Goal: Task Accomplishment & Management: Use online tool/utility

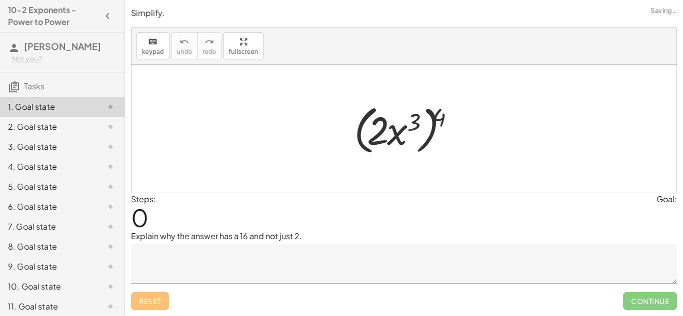
click at [359, 122] on div at bounding box center [408, 128] width 118 height 57
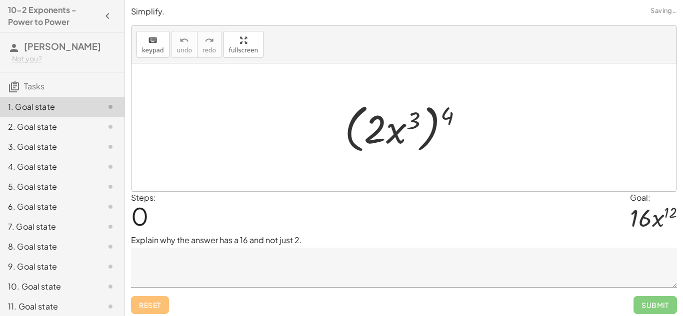
click at [394, 286] on textarea at bounding box center [404, 268] width 546 height 40
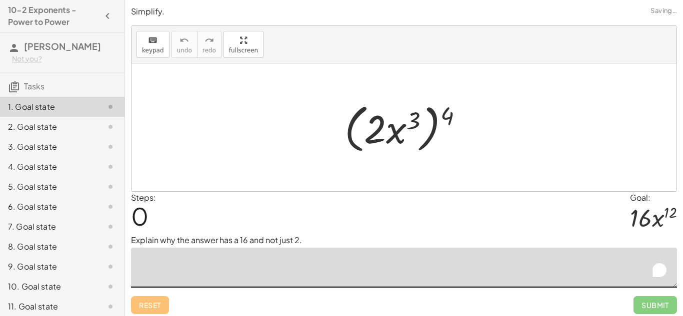
click at [390, 278] on textarea "To enrich screen reader interactions, please activate Accessibility in Grammarl…" at bounding box center [404, 268] width 546 height 40
click at [391, 272] on textarea "To enrich screen reader interactions, please activate Accessibility in Grammarl…" at bounding box center [404, 268] width 546 height 40
drag, startPoint x: 451, startPoint y: 117, endPoint x: 451, endPoint y: 125, distance: 8.0
click at [451, 125] on div at bounding box center [407, 127] width 136 height 57
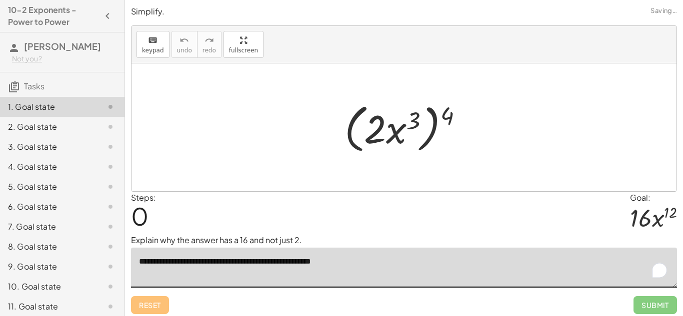
click at [309, 264] on textarea "**********" at bounding box center [404, 268] width 546 height 40
click at [359, 266] on textarea "**********" at bounding box center [404, 268] width 546 height 40
drag, startPoint x: 450, startPoint y: 116, endPoint x: 413, endPoint y: 118, distance: 37.1
click at [413, 118] on div at bounding box center [407, 127] width 136 height 57
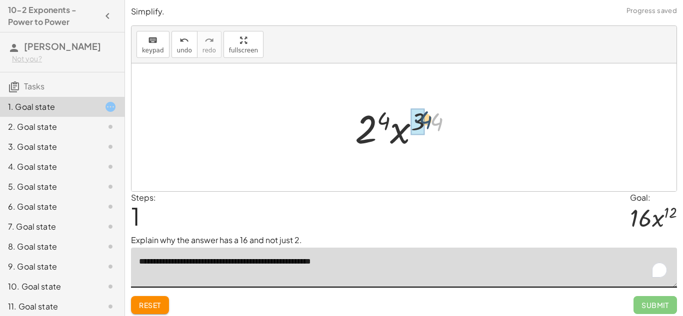
drag, startPoint x: 433, startPoint y: 123, endPoint x: 421, endPoint y: 121, distance: 12.2
click at [423, 125] on div at bounding box center [407, 127] width 104 height 51
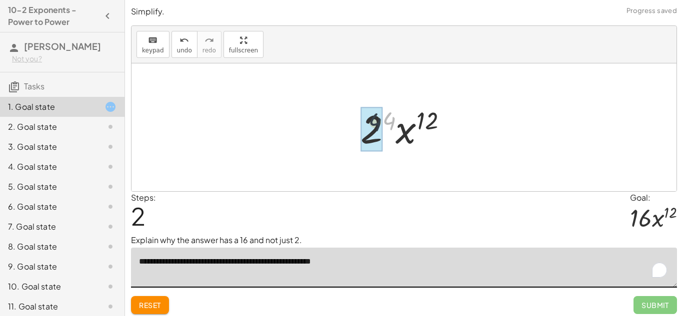
drag, startPoint x: 393, startPoint y: 119, endPoint x: 377, endPoint y: 120, distance: 15.6
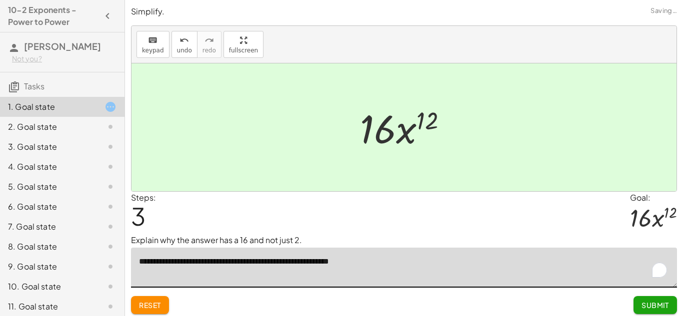
type textarea "**********"
click at [646, 305] on span "Submit" at bounding box center [654, 305] width 27 height 9
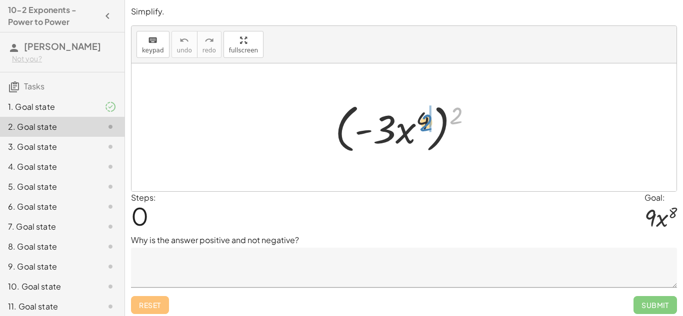
drag, startPoint x: 458, startPoint y: 118, endPoint x: 428, endPoint y: 125, distance: 30.8
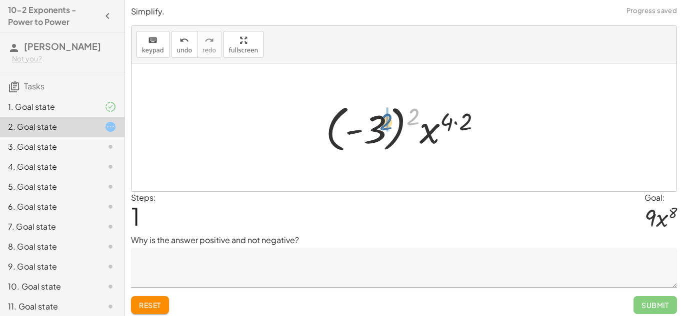
drag, startPoint x: 414, startPoint y: 120, endPoint x: 382, endPoint y: 125, distance: 32.0
click at [382, 125] on div at bounding box center [407, 127] width 174 height 55
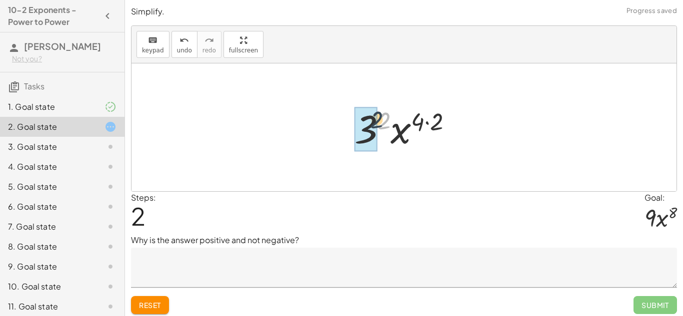
drag, startPoint x: 382, startPoint y: 125, endPoint x: 374, endPoint y: 124, distance: 8.1
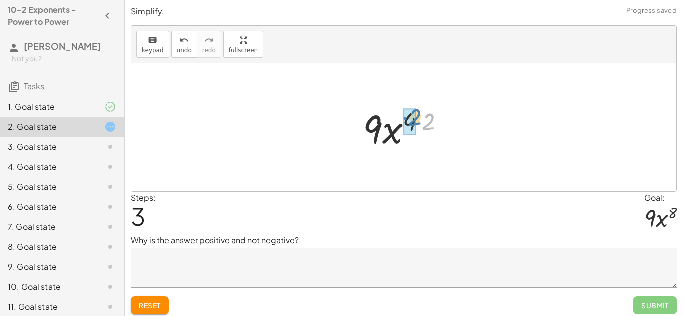
drag, startPoint x: 429, startPoint y: 125, endPoint x: 416, endPoint y: 120, distance: 13.7
click at [416, 120] on div at bounding box center [407, 127] width 99 height 51
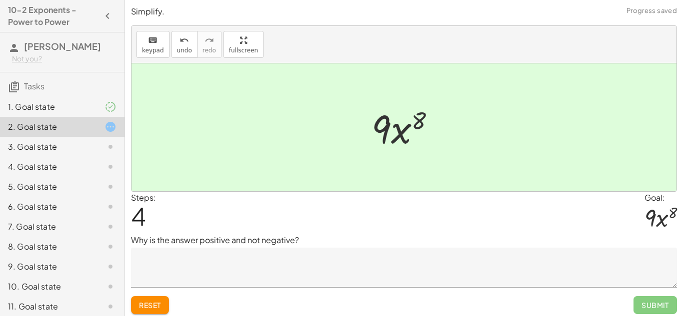
click at [355, 289] on div "Reset Submit" at bounding box center [404, 301] width 546 height 26
click at [344, 276] on textarea at bounding box center [404, 268] width 546 height 40
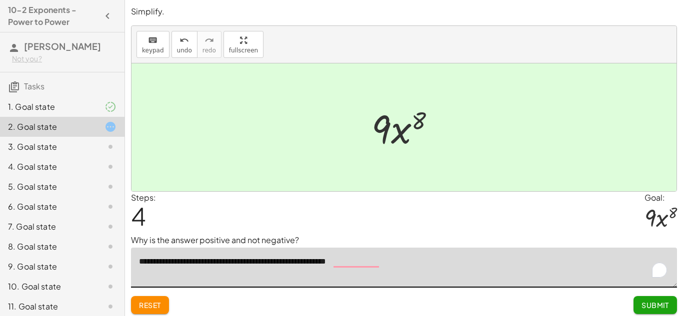
drag, startPoint x: 390, startPoint y: 262, endPoint x: 311, endPoint y: 260, distance: 78.5
click at [311, 260] on textarea "**********" at bounding box center [404, 268] width 546 height 40
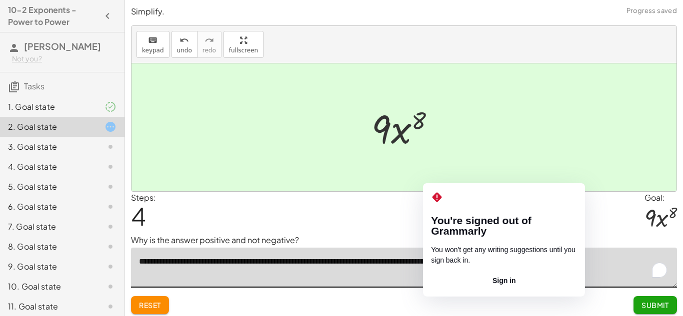
click at [432, 260] on textarea "**********" at bounding box center [404, 268] width 546 height 40
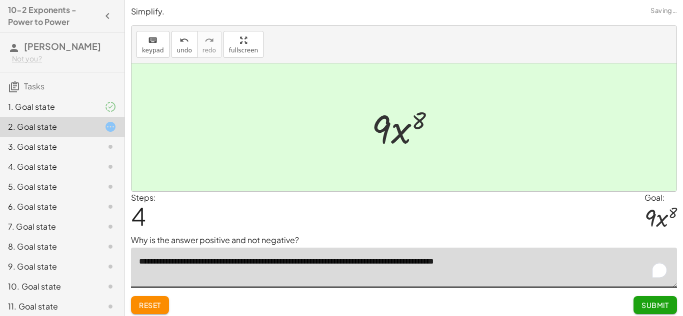
type textarea "**********"
click at [650, 304] on span "Submit" at bounding box center [654, 305] width 27 height 9
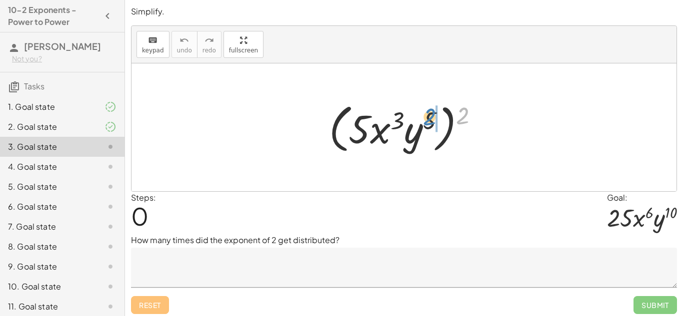
drag, startPoint x: 464, startPoint y: 115, endPoint x: 432, endPoint y: 116, distance: 32.5
click at [432, 116] on div at bounding box center [407, 127] width 167 height 57
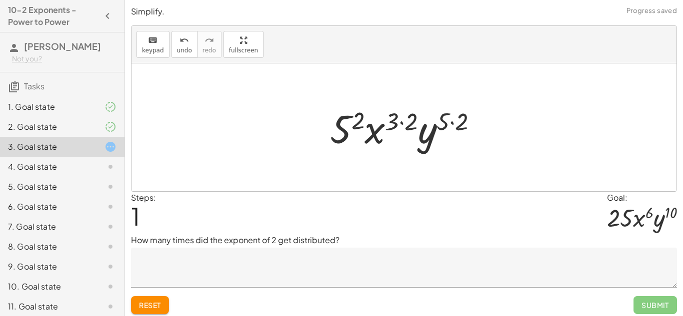
click at [338, 277] on textarea at bounding box center [404, 268] width 546 height 40
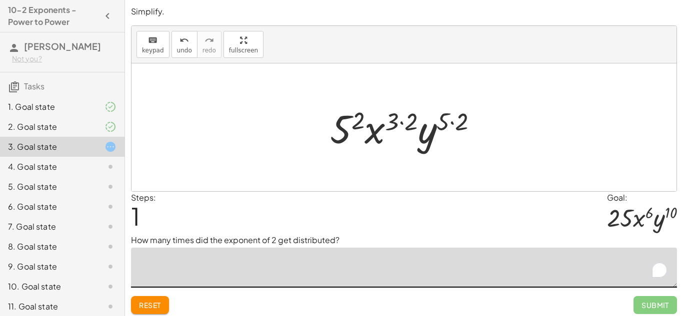
type textarea "*"
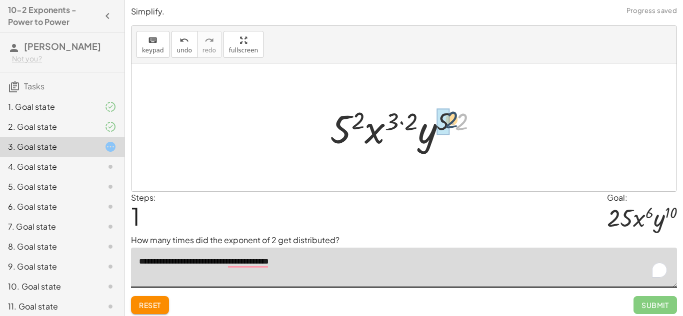
drag, startPoint x: 465, startPoint y: 120, endPoint x: 450, endPoint y: 118, distance: 14.6
click at [450, 118] on div at bounding box center [408, 127] width 166 height 51
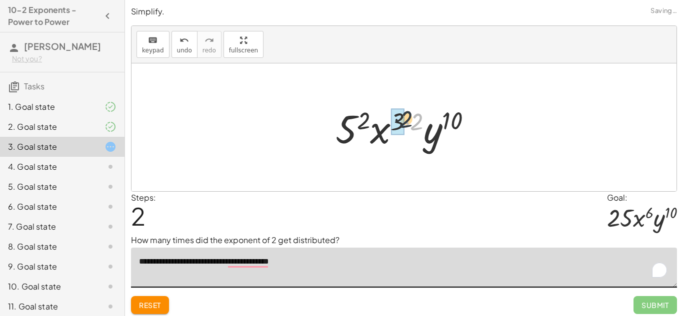
drag, startPoint x: 418, startPoint y: 120, endPoint x: 404, endPoint y: 116, distance: 14.1
click at [404, 116] on div at bounding box center [407, 127] width 154 height 51
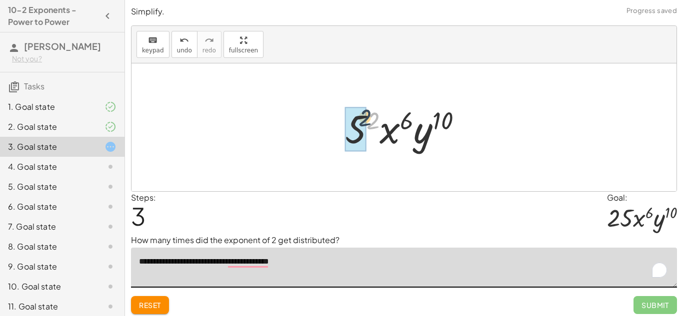
drag, startPoint x: 374, startPoint y: 121, endPoint x: 365, endPoint y: 118, distance: 10.1
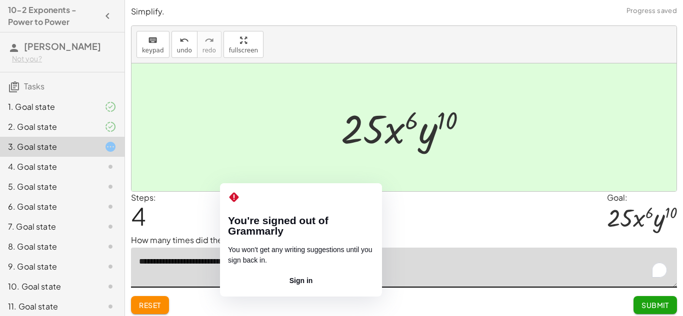
click at [254, 264] on textarea "**********" at bounding box center [404, 268] width 546 height 40
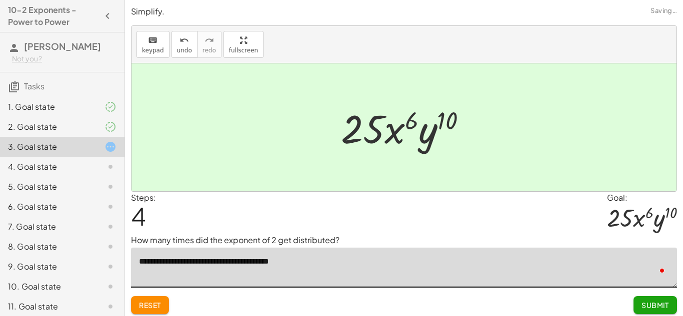
type textarea "**********"
click at [437, 224] on div "Steps: 4 Goal: · 25 · x 6 · y 10" at bounding box center [404, 213] width 546 height 43
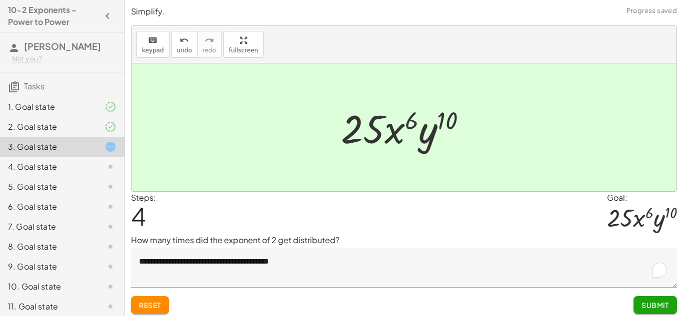
click at [644, 313] on button "Submit" at bounding box center [654, 305] width 43 height 18
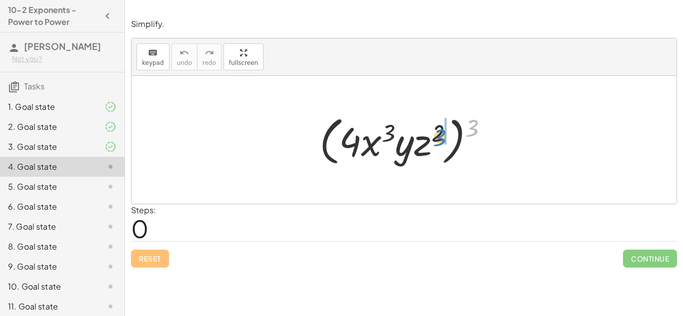
drag, startPoint x: 475, startPoint y: 123, endPoint x: 443, endPoint y: 133, distance: 33.8
click at [443, 133] on div at bounding box center [407, 139] width 186 height 57
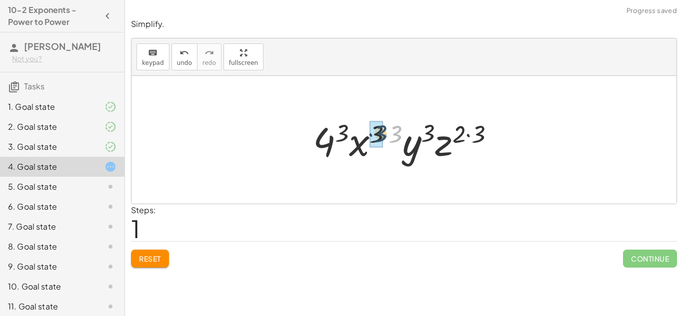
drag, startPoint x: 400, startPoint y: 130, endPoint x: 384, endPoint y: 129, distance: 16.0
click at [384, 129] on div at bounding box center [407, 139] width 199 height 51
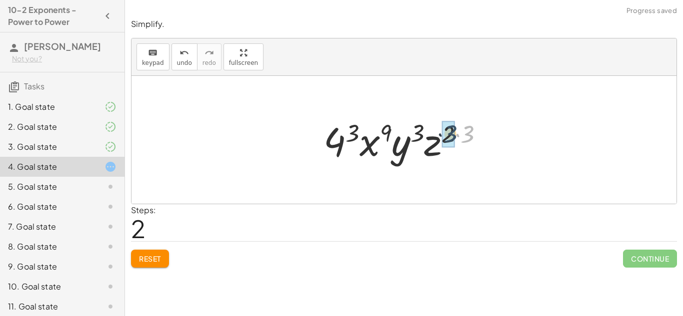
drag, startPoint x: 467, startPoint y: 133, endPoint x: 455, endPoint y: 135, distance: 12.6
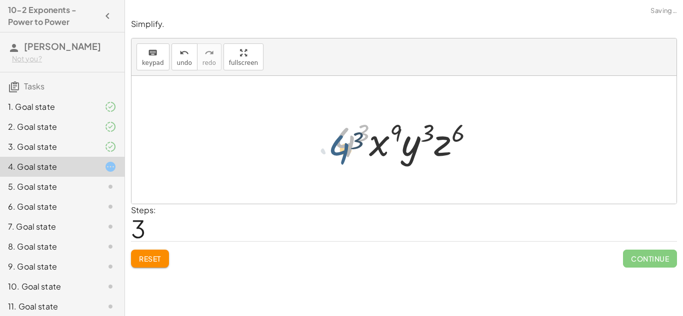
drag, startPoint x: 355, startPoint y: 135, endPoint x: 350, endPoint y: 142, distance: 8.6
click at [350, 142] on div at bounding box center [407, 139] width 159 height 51
drag, startPoint x: 362, startPoint y: 135, endPoint x: 352, endPoint y: 140, distance: 11.4
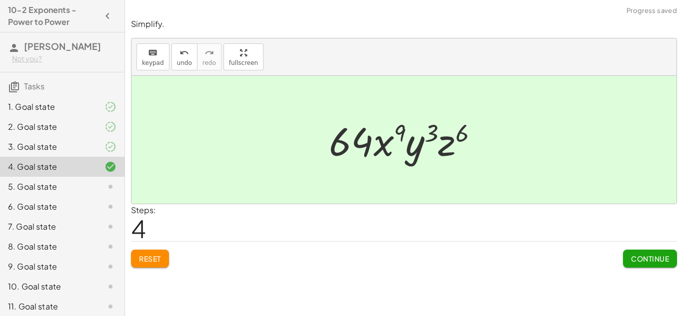
click at [666, 258] on span "Continue" at bounding box center [650, 258] width 38 height 9
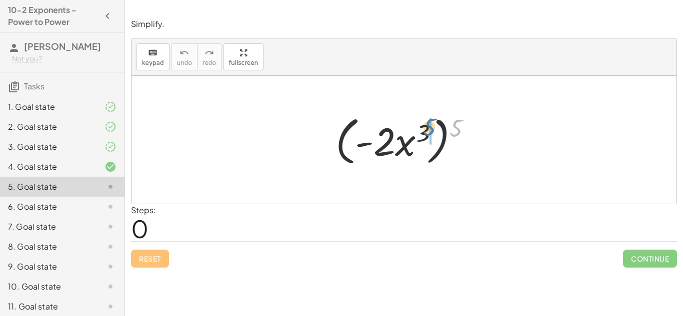
drag, startPoint x: 457, startPoint y: 134, endPoint x: 429, endPoint y: 133, distance: 28.5
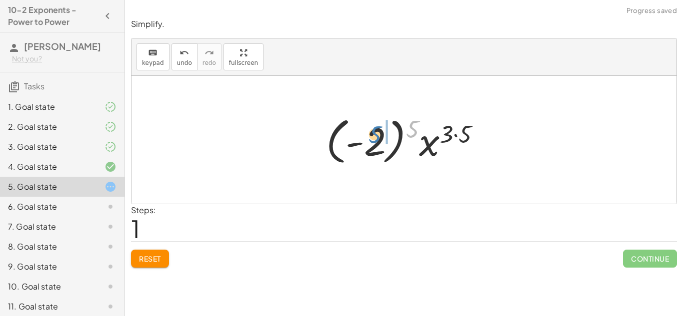
drag, startPoint x: 408, startPoint y: 131, endPoint x: 370, endPoint y: 136, distance: 38.9
click at [370, 136] on div at bounding box center [407, 139] width 173 height 55
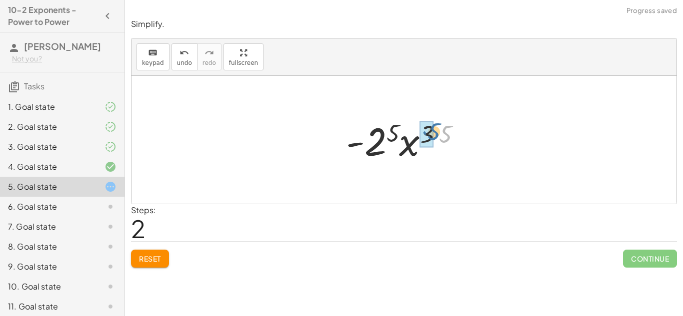
drag, startPoint x: 444, startPoint y: 134, endPoint x: 431, endPoint y: 128, distance: 13.9
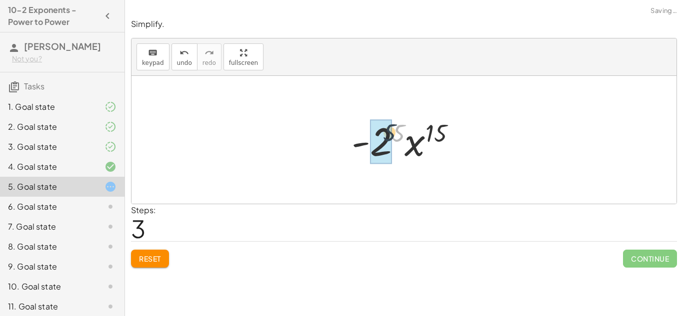
drag, startPoint x: 402, startPoint y: 130, endPoint x: 390, endPoint y: 130, distance: 11.5
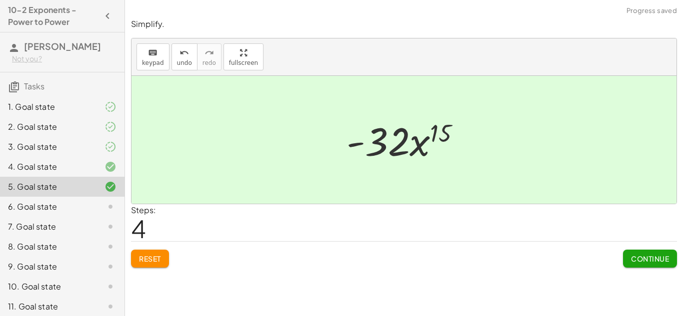
click at [0, 0] on div "Simplify. keyboard keypad undo undo redo redo fullscreen ( · - 2 · x 3 ) 5 · ( …" at bounding box center [0, 0] width 0 height 0
click at [652, 257] on span "Continue" at bounding box center [650, 258] width 38 height 9
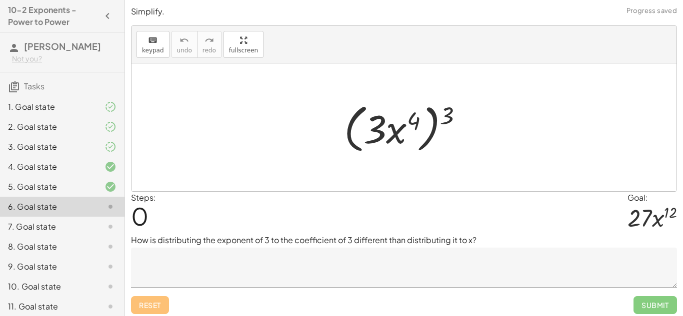
scroll to position [4, 0]
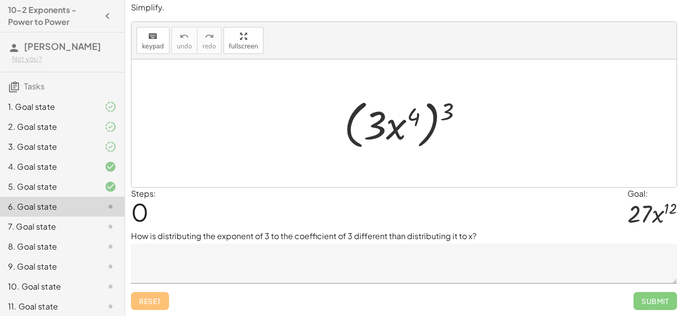
click at [421, 273] on textarea at bounding box center [404, 264] width 546 height 40
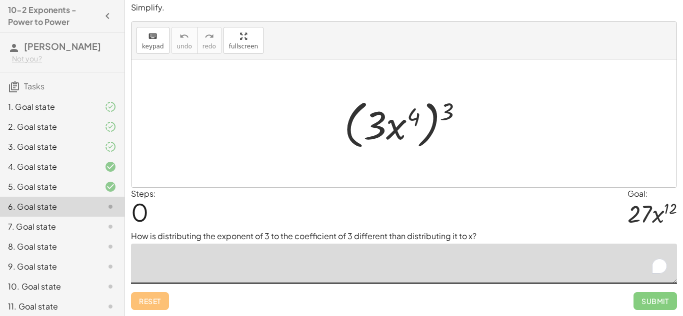
type textarea "*"
click at [448, 115] on div at bounding box center [407, 123] width 137 height 57
drag, startPoint x: 446, startPoint y: 112, endPoint x: 453, endPoint y: 128, distance: 17.9
click at [453, 128] on div at bounding box center [407, 123] width 137 height 57
drag, startPoint x: 449, startPoint y: 112, endPoint x: 452, endPoint y: 120, distance: 8.5
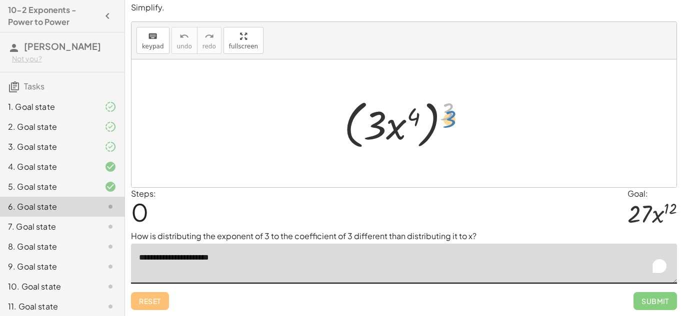
click at [452, 120] on div at bounding box center [407, 123] width 137 height 57
drag, startPoint x: 450, startPoint y: 118, endPoint x: 454, endPoint y: 138, distance: 21.0
click at [454, 138] on div at bounding box center [407, 123] width 137 height 57
drag, startPoint x: 447, startPoint y: 112, endPoint x: 469, endPoint y: 123, distance: 23.9
click at [469, 123] on div at bounding box center [407, 123] width 137 height 57
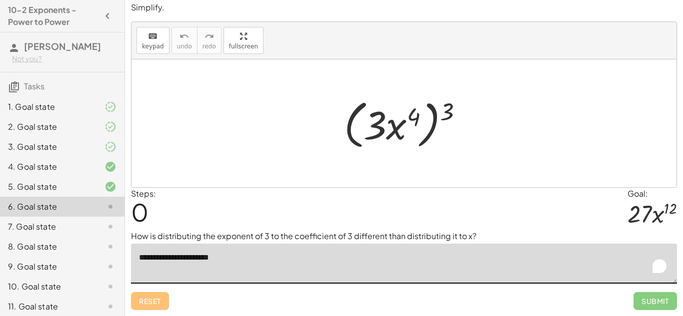
click at [418, 270] on textarea "**********" at bounding box center [404, 264] width 546 height 40
drag, startPoint x: 451, startPoint y: 108, endPoint x: 383, endPoint y: 123, distance: 69.5
click at [383, 123] on div at bounding box center [407, 123] width 137 height 57
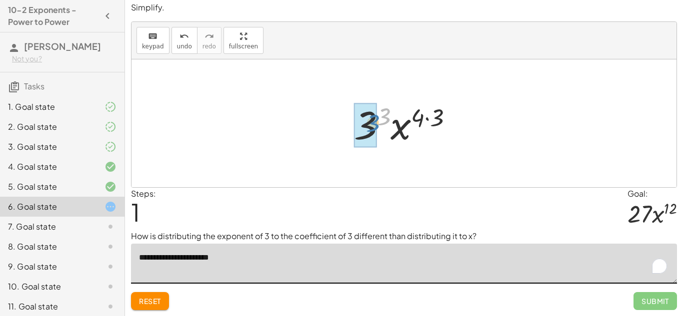
drag, startPoint x: 383, startPoint y: 124, endPoint x: 372, endPoint y: 131, distance: 12.8
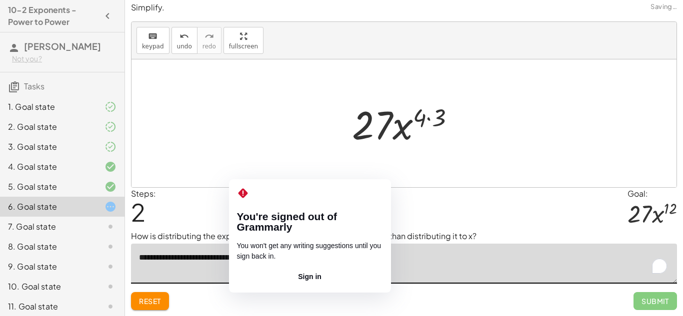
click at [283, 258] on textarea "**********" at bounding box center [404, 264] width 546 height 40
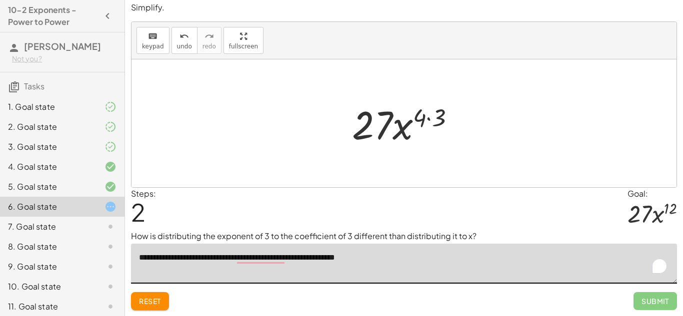
drag, startPoint x: 397, startPoint y: 258, endPoint x: 289, endPoint y: 259, distance: 107.4
click at [289, 259] on textarea "**********" at bounding box center [404, 264] width 546 height 40
click at [221, 256] on textarea "**********" at bounding box center [404, 264] width 546 height 40
click at [383, 257] on textarea "**********" at bounding box center [404, 264] width 546 height 40
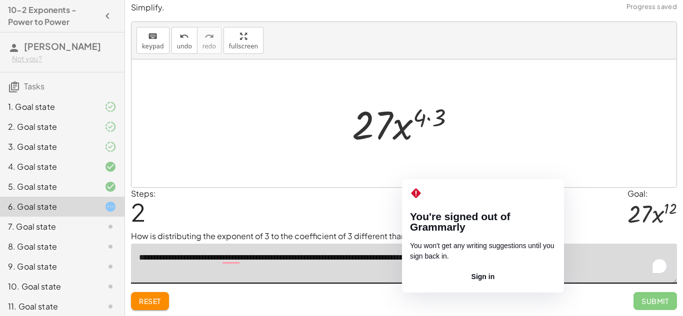
click at [425, 261] on textarea "**********" at bounding box center [404, 264] width 546 height 40
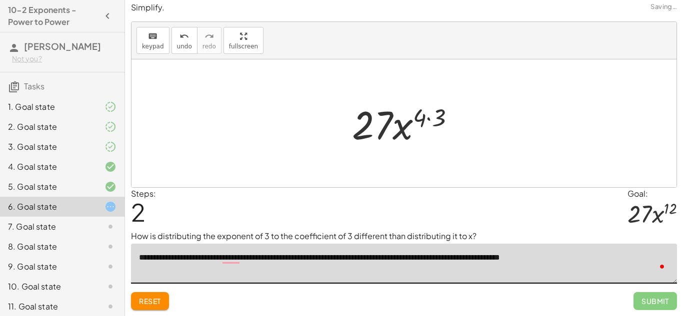
click at [481, 202] on div "Steps: 2 Goal: · 27 · x 12" at bounding box center [404, 209] width 546 height 43
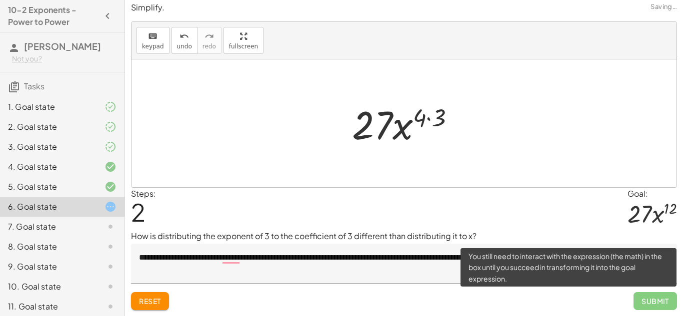
click at [649, 299] on span "Submit" at bounding box center [654, 301] width 43 height 18
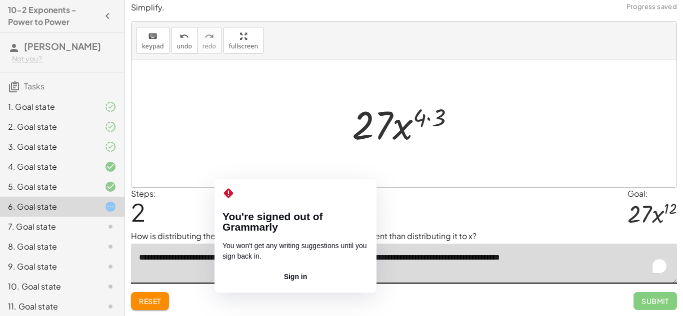
click at [236, 256] on textarea "**********" at bounding box center [404, 264] width 546 height 40
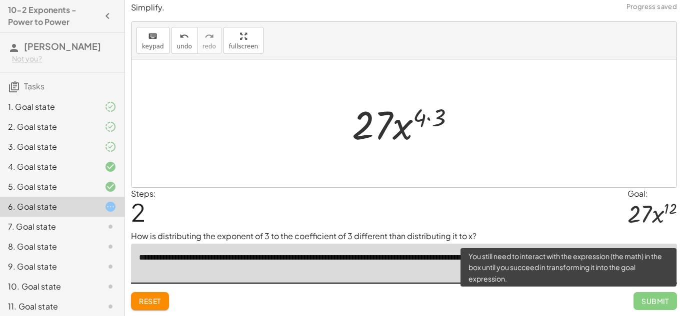
type textarea "**********"
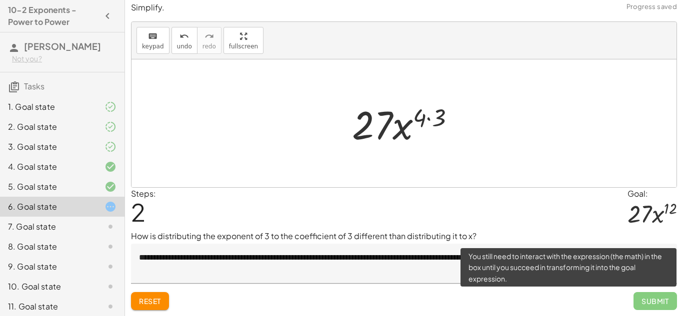
click at [642, 298] on span "Submit" at bounding box center [654, 301] width 43 height 18
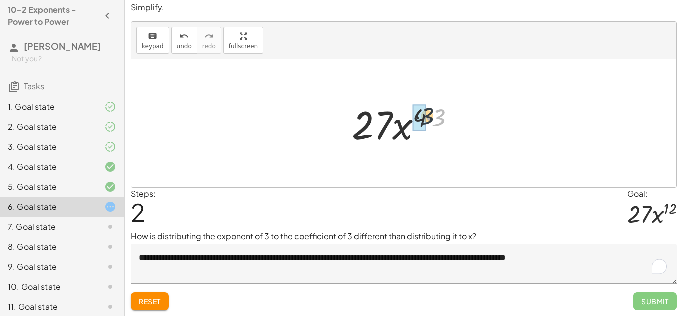
drag, startPoint x: 438, startPoint y: 112, endPoint x: 425, endPoint y: 110, distance: 13.2
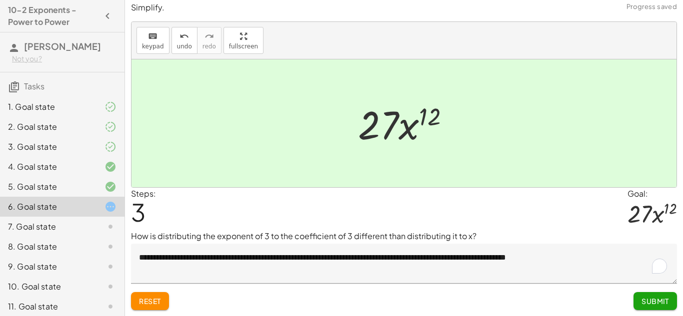
click at [656, 295] on button "Submit" at bounding box center [654, 301] width 43 height 18
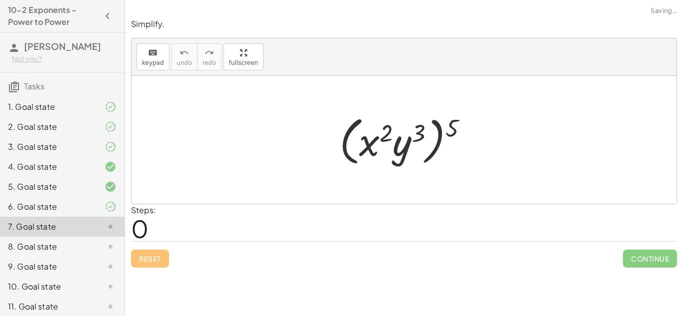
scroll to position [0, 0]
drag, startPoint x: 419, startPoint y: 133, endPoint x: 510, endPoint y: 108, distance: 93.7
click at [426, 140] on div at bounding box center [407, 139] width 146 height 57
drag, startPoint x: 451, startPoint y: 128, endPoint x: 410, endPoint y: 127, distance: 41.5
click at [410, 127] on div at bounding box center [407, 139] width 146 height 57
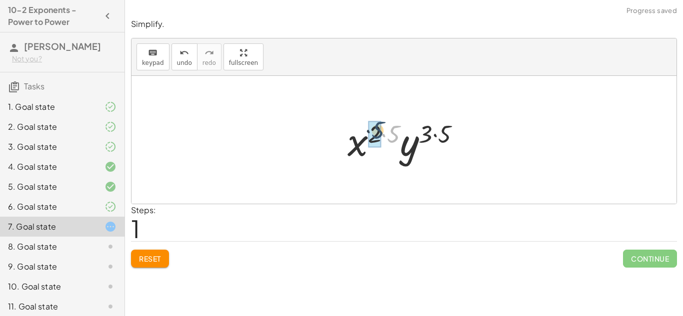
drag, startPoint x: 393, startPoint y: 130, endPoint x: 376, endPoint y: 126, distance: 17.0
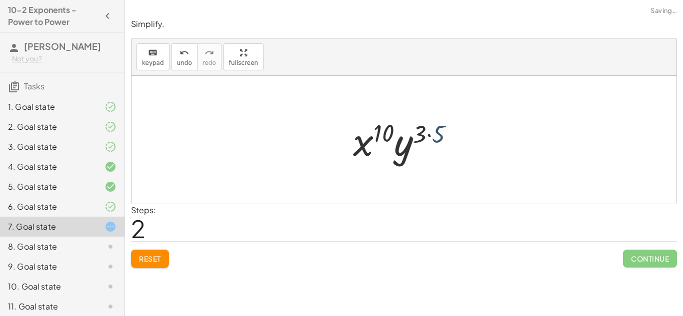
drag, startPoint x: 432, startPoint y: 131, endPoint x: 427, endPoint y: 136, distance: 7.1
click at [427, 136] on div at bounding box center [407, 139] width 119 height 51
drag, startPoint x: 436, startPoint y: 136, endPoint x: 423, endPoint y: 132, distance: 13.6
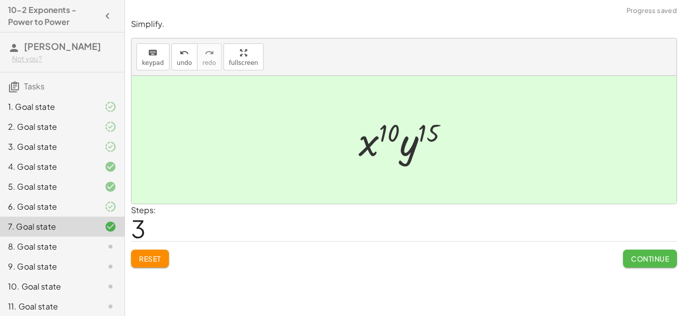
click at [663, 258] on span "Continue" at bounding box center [650, 258] width 38 height 9
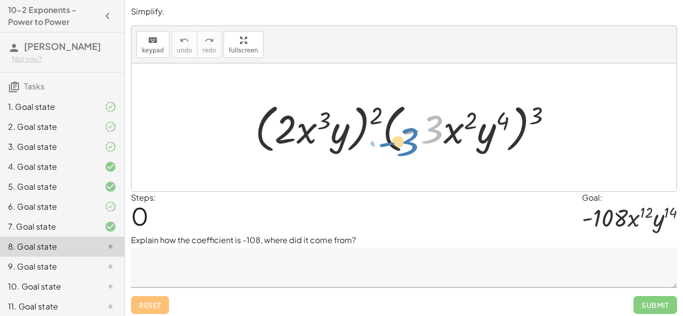
drag, startPoint x: 442, startPoint y: 128, endPoint x: 425, endPoint y: 140, distance: 20.1
click at [425, 140] on div at bounding box center [407, 127] width 315 height 57
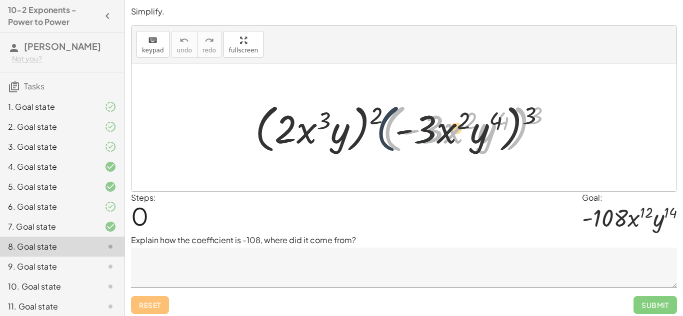
drag, startPoint x: 385, startPoint y: 116, endPoint x: 375, endPoint y: 116, distance: 9.5
click at [375, 116] on div at bounding box center [407, 127] width 315 height 57
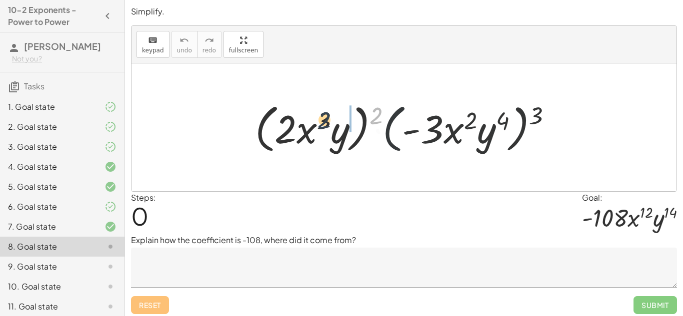
drag, startPoint x: 376, startPoint y: 115, endPoint x: 323, endPoint y: 120, distance: 52.7
click at [323, 120] on div at bounding box center [407, 127] width 315 height 57
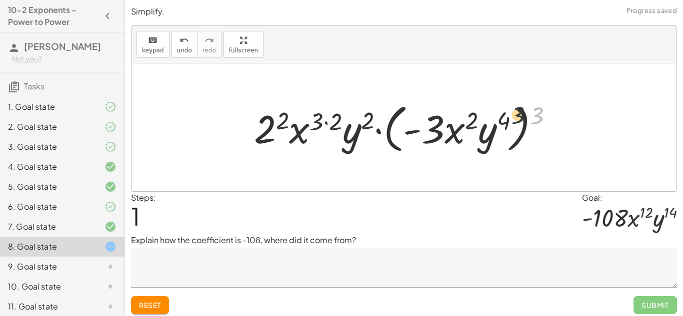
drag, startPoint x: 539, startPoint y: 112, endPoint x: 515, endPoint y: 111, distance: 23.5
click at [515, 111] on div at bounding box center [407, 127] width 317 height 57
drag, startPoint x: 537, startPoint y: 117, endPoint x: 456, endPoint y: 110, distance: 81.3
click at [456, 110] on div at bounding box center [407, 127] width 317 height 57
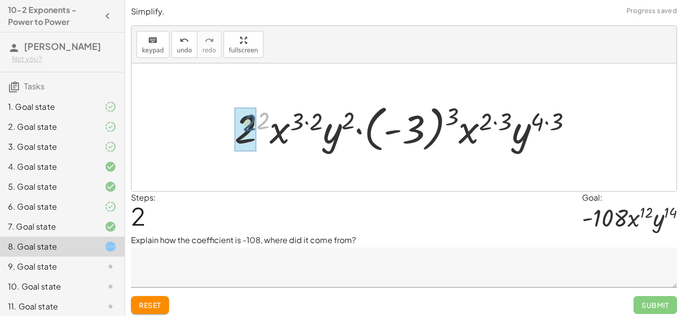
drag, startPoint x: 265, startPoint y: 121, endPoint x: 252, endPoint y: 123, distance: 13.6
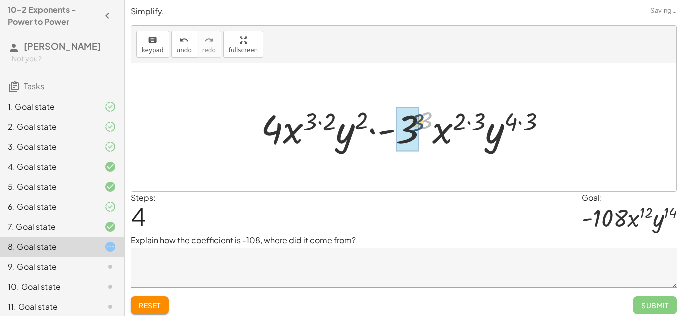
drag, startPoint x: 424, startPoint y: 120, endPoint x: 416, endPoint y: 121, distance: 8.6
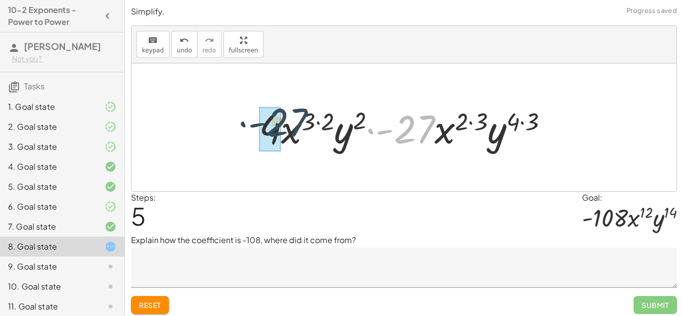
drag, startPoint x: 416, startPoint y: 131, endPoint x: 287, endPoint y: 126, distance: 129.0
click at [287, 126] on div at bounding box center [407, 127] width 307 height 51
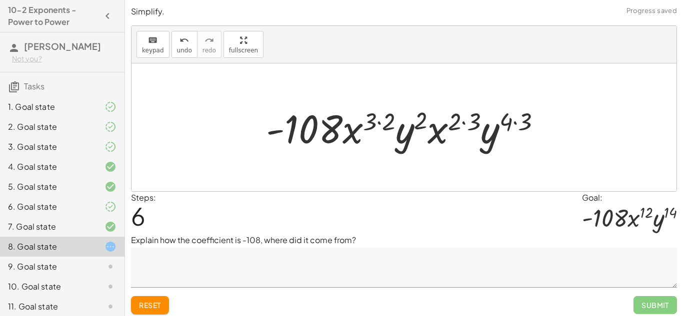
click at [337, 286] on textarea at bounding box center [404, 268] width 546 height 40
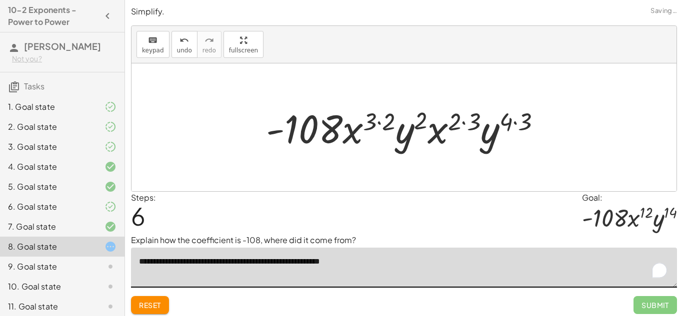
click at [312, 264] on textarea "**********" at bounding box center [404, 268] width 546 height 40
click at [378, 262] on textarea "**********" at bounding box center [404, 268] width 546 height 40
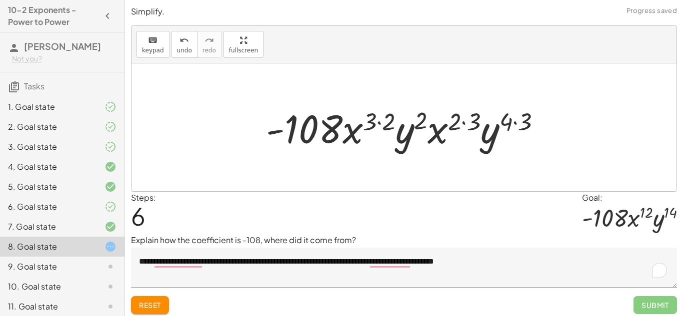
click at [453, 238] on p "Explain how the coefficient is -108, where did it come from?" at bounding box center [404, 240] width 546 height 12
drag, startPoint x: 525, startPoint y: 121, endPoint x: 512, endPoint y: 113, distance: 15.3
click at [512, 113] on div at bounding box center [407, 127] width 293 height 51
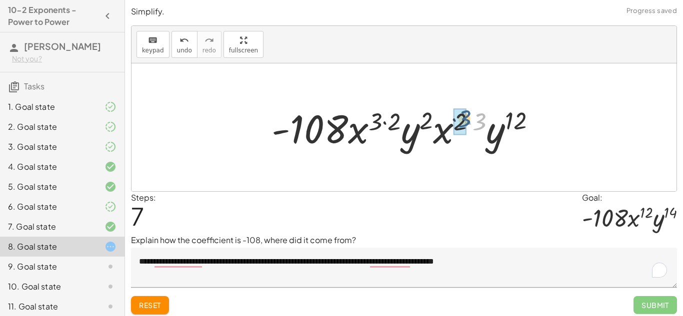
drag, startPoint x: 480, startPoint y: 123, endPoint x: 464, endPoint y: 120, distance: 16.4
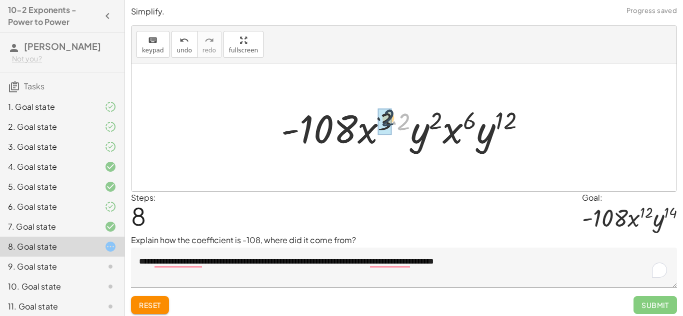
drag, startPoint x: 406, startPoint y: 121, endPoint x: 389, endPoint y: 117, distance: 17.5
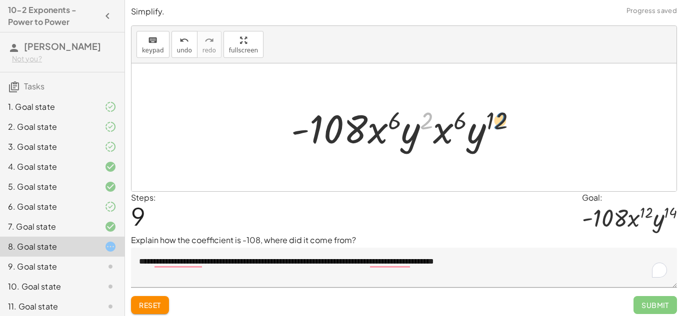
drag, startPoint x: 425, startPoint y: 118, endPoint x: 498, endPoint y: 116, distance: 73.0
click at [498, 116] on div at bounding box center [408, 127] width 244 height 51
drag, startPoint x: 498, startPoint y: 116, endPoint x: 424, endPoint y: 113, distance: 73.5
click at [424, 113] on div at bounding box center [408, 127] width 244 height 51
drag, startPoint x: 460, startPoint y: 120, endPoint x: 396, endPoint y: 120, distance: 64.0
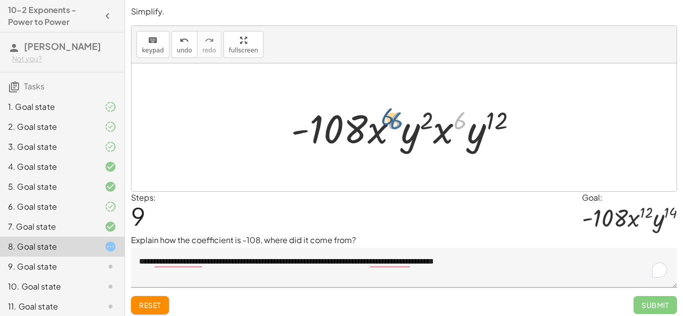
click at [396, 120] on div at bounding box center [408, 127] width 244 height 51
drag, startPoint x: 461, startPoint y: 120, endPoint x: 396, endPoint y: 116, distance: 65.6
click at [396, 116] on div at bounding box center [408, 127] width 244 height 51
drag, startPoint x: 394, startPoint y: 120, endPoint x: 466, endPoint y: 117, distance: 72.0
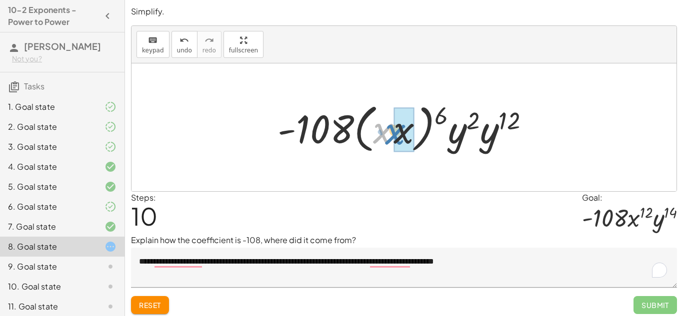
drag, startPoint x: 382, startPoint y: 128, endPoint x: 394, endPoint y: 129, distance: 12.0
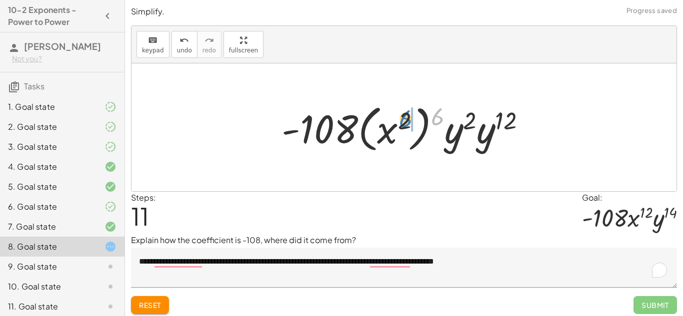
drag, startPoint x: 433, startPoint y: 117, endPoint x: 400, endPoint y: 119, distance: 32.5
click at [400, 119] on div at bounding box center [407, 127] width 262 height 55
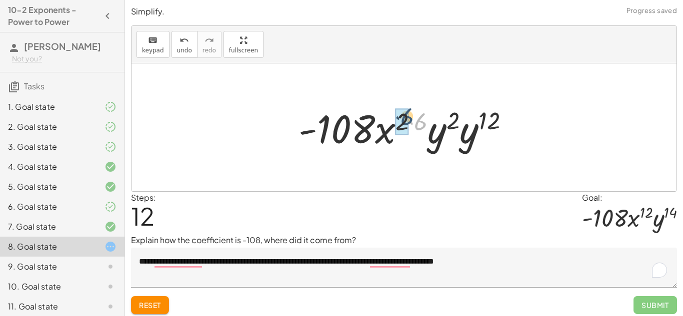
drag, startPoint x: 418, startPoint y: 122, endPoint x: 408, endPoint y: 120, distance: 10.1
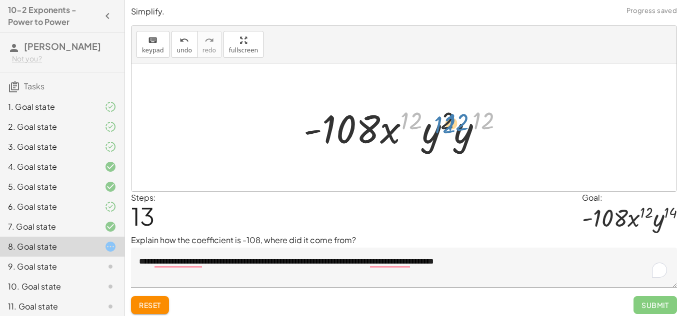
drag, startPoint x: 480, startPoint y: 114, endPoint x: 452, endPoint y: 117, distance: 28.6
click at [452, 117] on div at bounding box center [407, 127] width 218 height 51
drag, startPoint x: 481, startPoint y: 121, endPoint x: 447, endPoint y: 123, distance: 34.5
click at [447, 123] on div at bounding box center [407, 127] width 218 height 51
drag, startPoint x: 447, startPoint y: 123, endPoint x: 488, endPoint y: 122, distance: 41.5
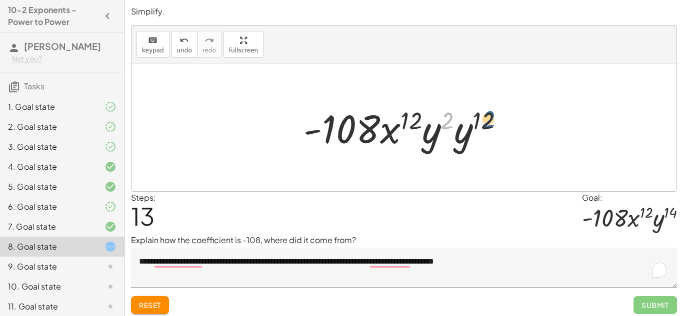
click at [488, 122] on div at bounding box center [407, 127] width 218 height 51
drag, startPoint x: 488, startPoint y: 122, endPoint x: 448, endPoint y: 116, distance: 40.4
click at [448, 116] on div at bounding box center [407, 127] width 218 height 51
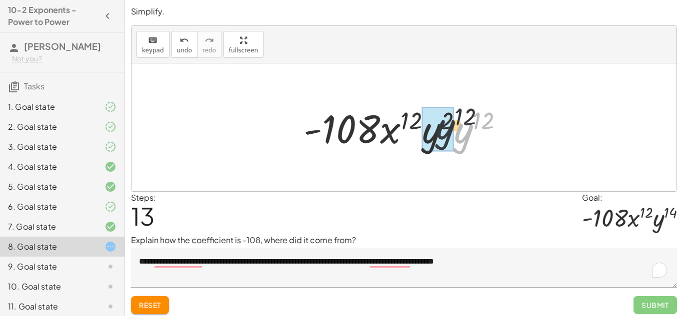
drag, startPoint x: 459, startPoint y: 131, endPoint x: 430, endPoint y: 126, distance: 29.3
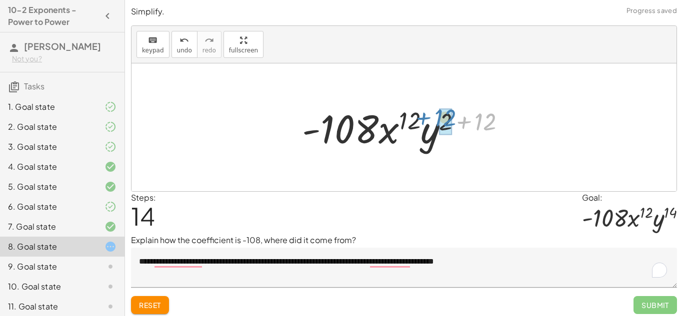
drag, startPoint x: 486, startPoint y: 125, endPoint x: 444, endPoint y: 121, distance: 42.2
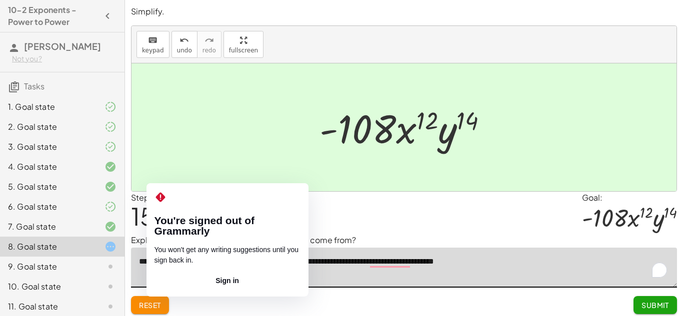
click at [180, 263] on textarea "**********" at bounding box center [404, 268] width 546 height 40
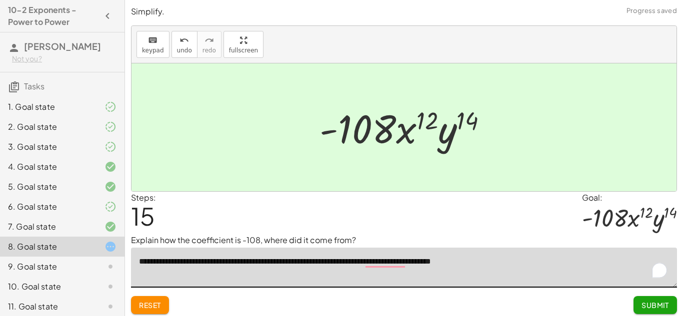
type textarea "**********"
click at [391, 208] on div "Steps: 15 Goal: · - 108 · x 12 · y 14" at bounding box center [404, 213] width 546 height 43
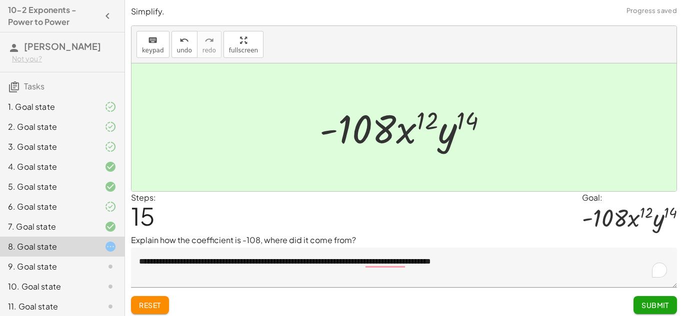
click at [661, 312] on button "Submit" at bounding box center [654, 305] width 43 height 18
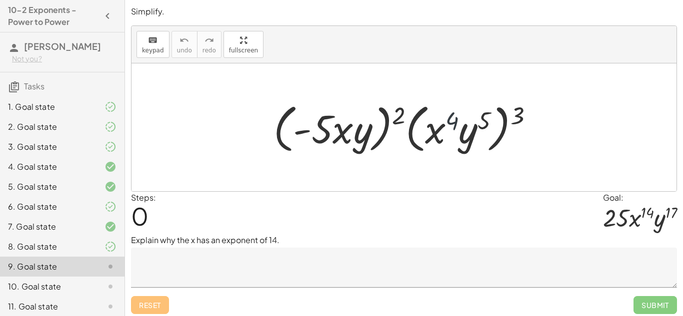
click at [451, 119] on div at bounding box center [407, 127] width 278 height 57
drag, startPoint x: 402, startPoint y: 112, endPoint x: 342, endPoint y: 117, distance: 59.6
click at [342, 117] on div at bounding box center [407, 127] width 278 height 57
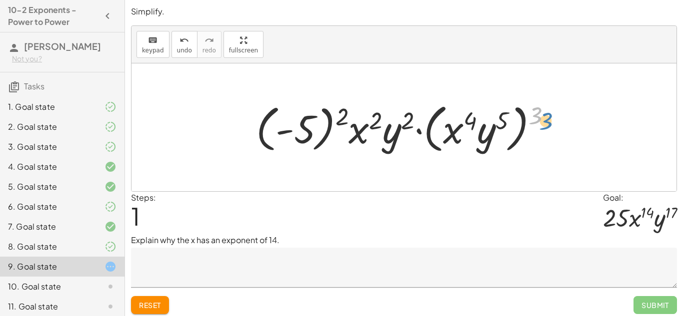
drag, startPoint x: 536, startPoint y: 112, endPoint x: 546, endPoint y: 118, distance: 11.4
click at [546, 118] on div at bounding box center [408, 127] width 314 height 57
click at [404, 281] on textarea at bounding box center [404, 268] width 546 height 40
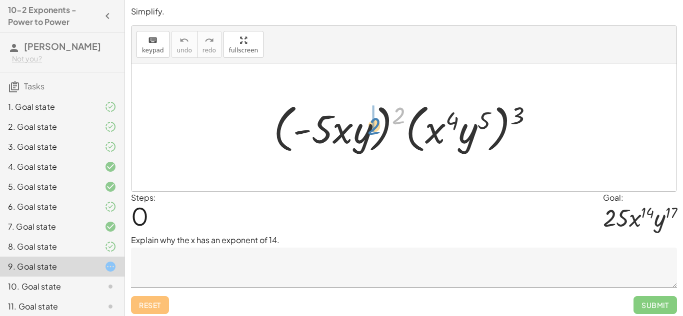
drag, startPoint x: 399, startPoint y: 116, endPoint x: 371, endPoint y: 126, distance: 30.2
click at [371, 126] on div at bounding box center [407, 127] width 278 height 57
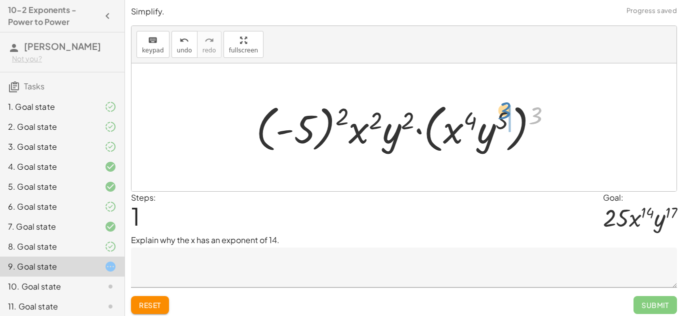
drag, startPoint x: 546, startPoint y: 115, endPoint x: 512, endPoint y: 111, distance: 34.3
click at [512, 111] on div at bounding box center [408, 127] width 314 height 57
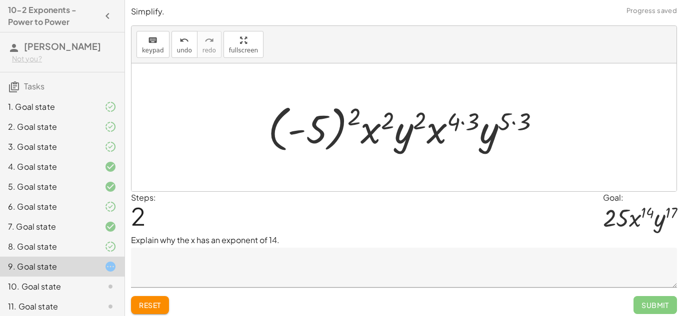
click at [297, 293] on div "Reset Submit" at bounding box center [404, 301] width 546 height 26
click at [278, 278] on textarea at bounding box center [404, 268] width 546 height 40
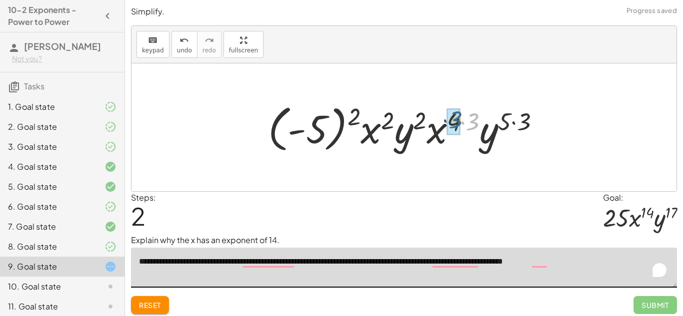
drag, startPoint x: 471, startPoint y: 121, endPoint x: 453, endPoint y: 119, distance: 17.6
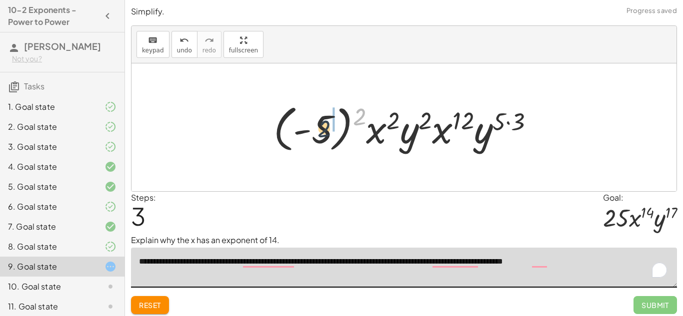
drag, startPoint x: 362, startPoint y: 112, endPoint x: 323, endPoint y: 124, distance: 40.9
click at [323, 124] on div at bounding box center [407, 127] width 279 height 55
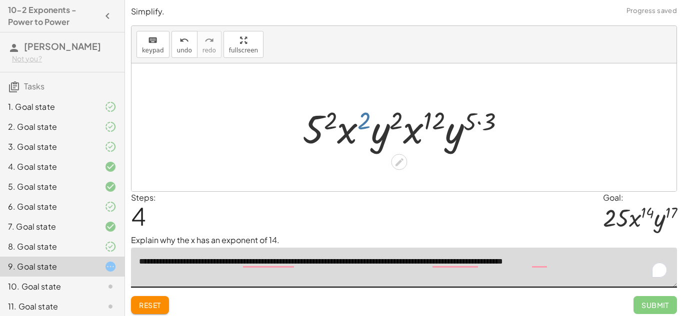
drag, startPoint x: 366, startPoint y: 121, endPoint x: 364, endPoint y: 126, distance: 5.2
click at [364, 126] on div at bounding box center [407, 127] width 221 height 51
click at [432, 114] on div at bounding box center [407, 127] width 221 height 51
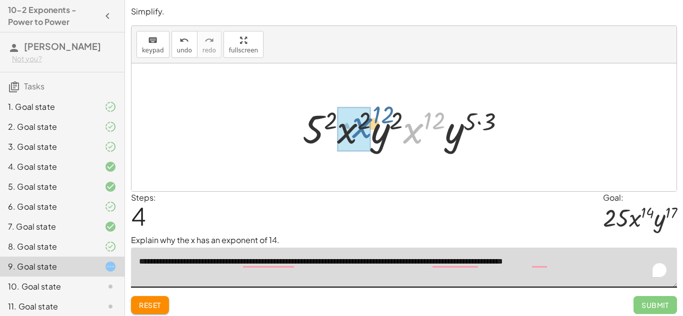
drag, startPoint x: 414, startPoint y: 134, endPoint x: 362, endPoint y: 129, distance: 51.7
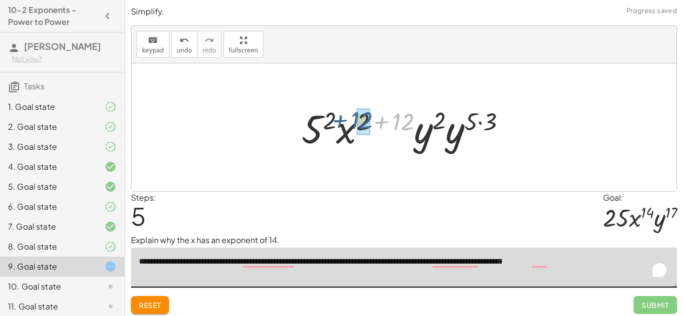
drag, startPoint x: 403, startPoint y: 120, endPoint x: 363, endPoint y: 119, distance: 39.5
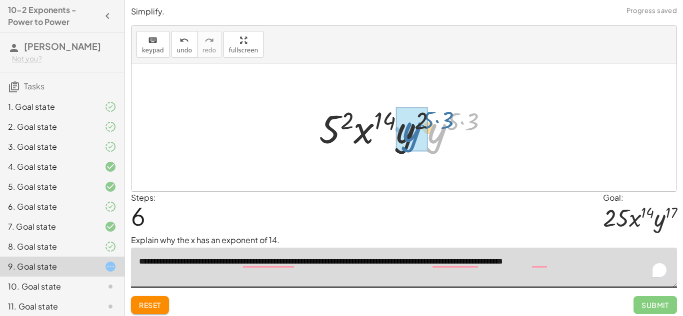
drag, startPoint x: 439, startPoint y: 132, endPoint x: 412, endPoint y: 130, distance: 26.5
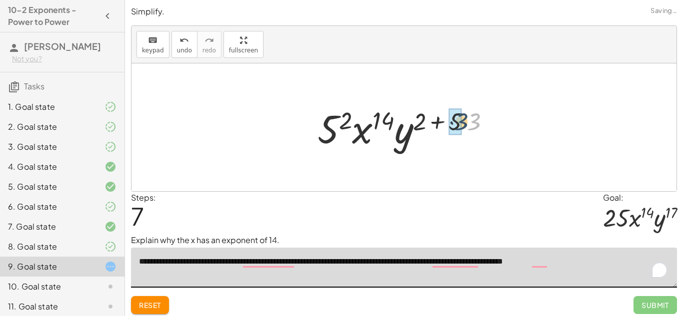
drag, startPoint x: 473, startPoint y: 122, endPoint x: 460, endPoint y: 122, distance: 13.5
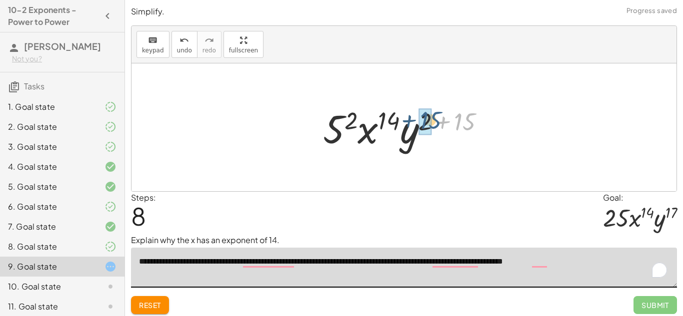
drag, startPoint x: 462, startPoint y: 124, endPoint x: 428, endPoint y: 123, distance: 34.5
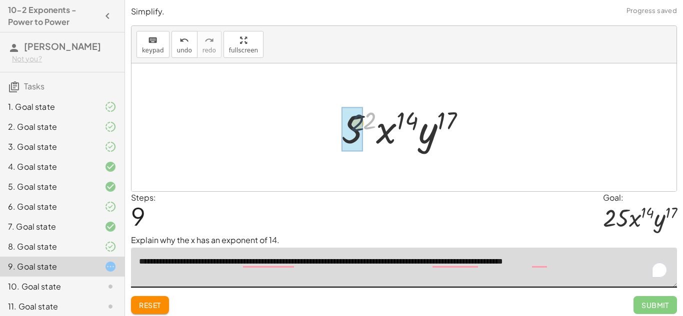
drag, startPoint x: 371, startPoint y: 121, endPoint x: 357, endPoint y: 123, distance: 13.7
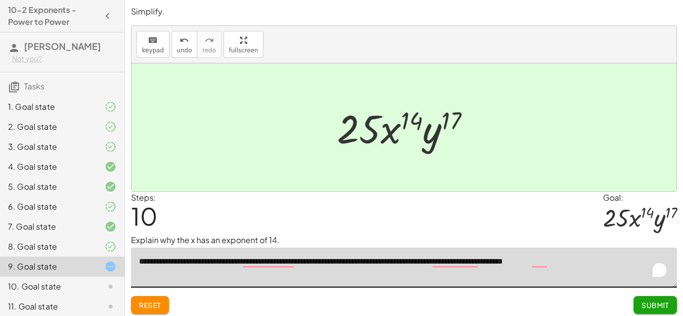
type textarea "**********"
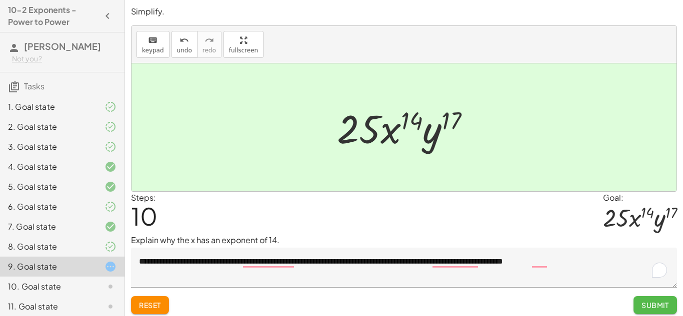
click at [636, 299] on button "Submit" at bounding box center [654, 305] width 43 height 18
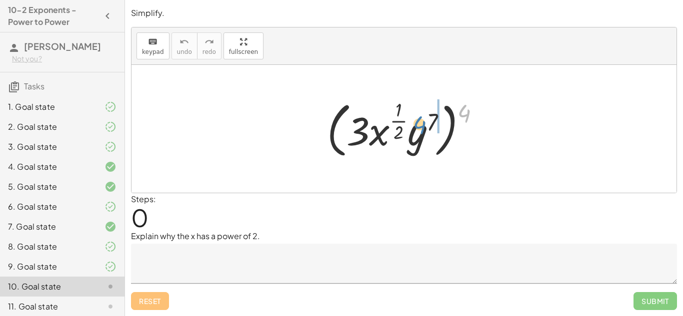
drag, startPoint x: 463, startPoint y: 116, endPoint x: 421, endPoint y: 127, distance: 43.5
click at [421, 127] on div at bounding box center [407, 128] width 171 height 65
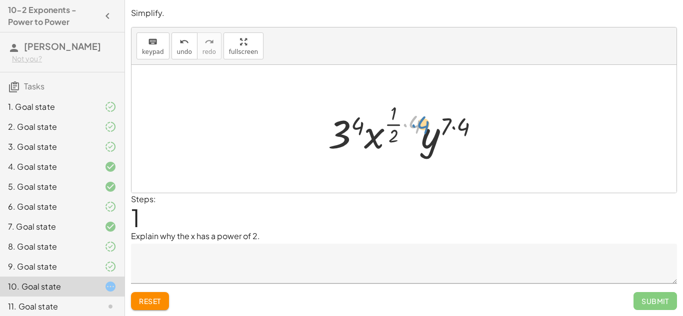
drag, startPoint x: 414, startPoint y: 125, endPoint x: 420, endPoint y: 125, distance: 6.5
click at [420, 125] on div at bounding box center [407, 128] width 169 height 59
click at [345, 262] on textarea at bounding box center [404, 264] width 546 height 40
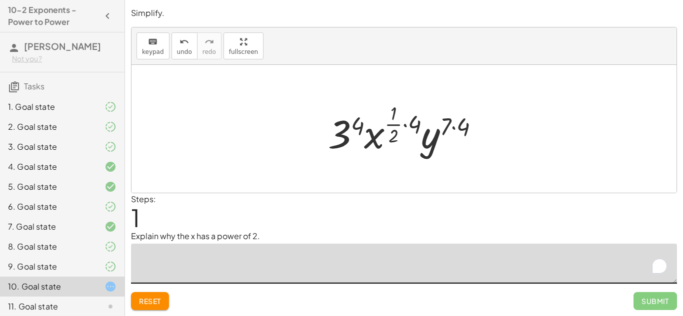
type textarea "*"
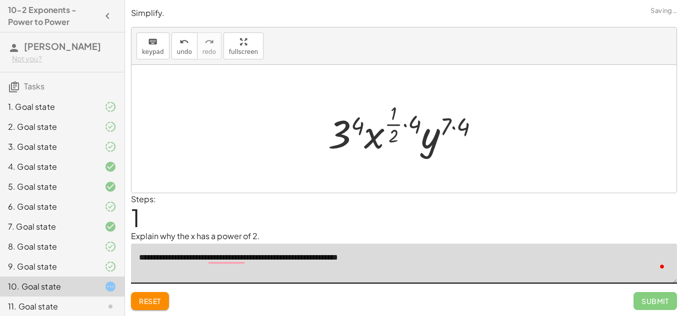
type textarea "**********"
drag, startPoint x: 425, startPoint y: 131, endPoint x: 413, endPoint y: 127, distance: 12.2
click at [413, 127] on div at bounding box center [407, 128] width 169 height 59
drag, startPoint x: 415, startPoint y: 126, endPoint x: 397, endPoint y: 123, distance: 17.7
click at [397, 123] on div at bounding box center [407, 128] width 169 height 59
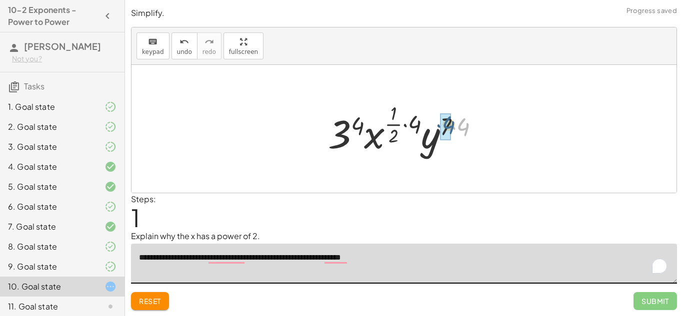
drag, startPoint x: 464, startPoint y: 125, endPoint x: 449, endPoint y: 123, distance: 15.1
drag, startPoint x: 417, startPoint y: 126, endPoint x: 398, endPoint y: 118, distance: 21.3
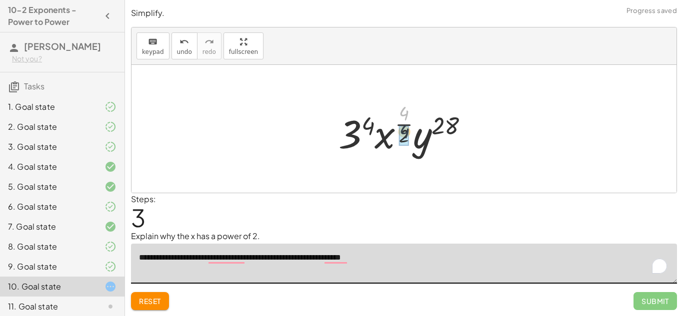
drag, startPoint x: 403, startPoint y: 114, endPoint x: 402, endPoint y: 133, distance: 18.5
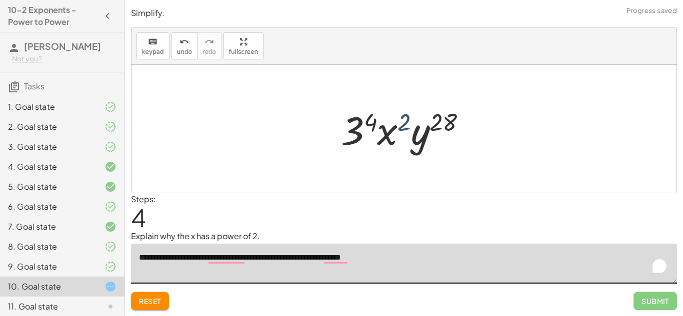
click at [401, 126] on div at bounding box center [407, 128] width 143 height 51
drag, startPoint x: 373, startPoint y: 121, endPoint x: 363, endPoint y: 123, distance: 10.2
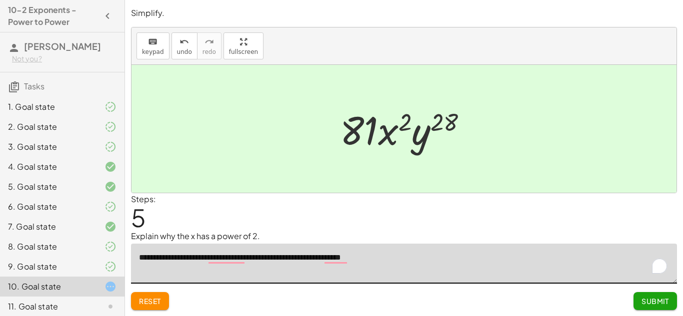
click at [649, 297] on span "Submit" at bounding box center [654, 301] width 27 height 9
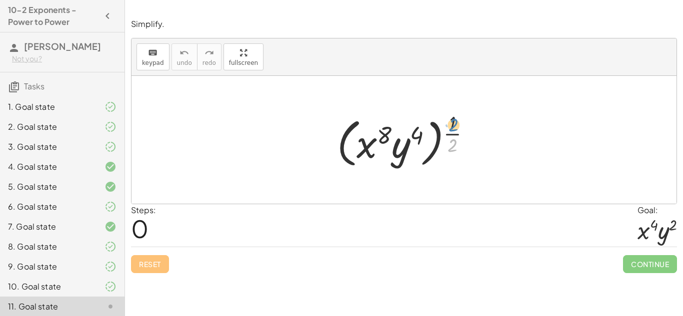
drag, startPoint x: 457, startPoint y: 143, endPoint x: 460, endPoint y: 121, distance: 22.1
click at [460, 121] on div at bounding box center [407, 140] width 151 height 62
drag, startPoint x: 453, startPoint y: 121, endPoint x: 453, endPoint y: 139, distance: 18.0
drag, startPoint x: 451, startPoint y: 124, endPoint x: 407, endPoint y: 131, distance: 44.0
click at [407, 131] on div at bounding box center [407, 140] width 151 height 62
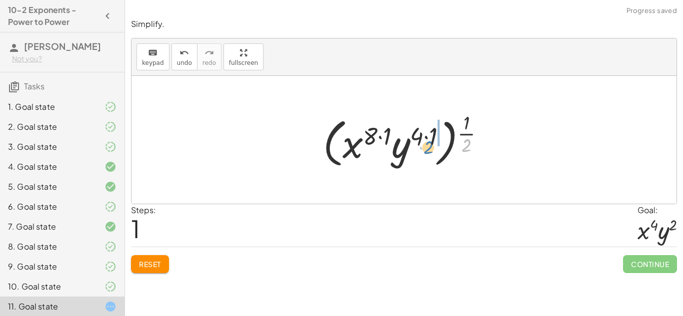
drag, startPoint x: 467, startPoint y: 142, endPoint x: 428, endPoint y: 144, distance: 39.5
click at [428, 144] on div at bounding box center [407, 140] width 179 height 62
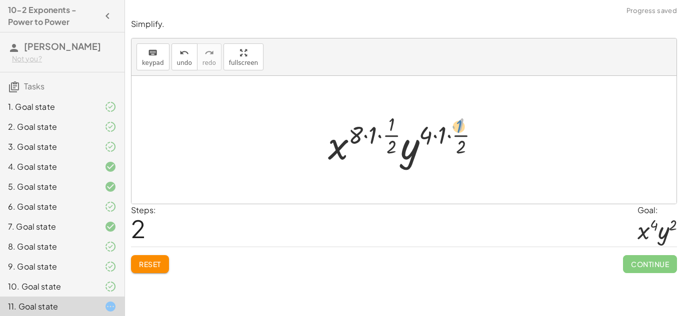
click at [459, 129] on div at bounding box center [407, 139] width 169 height 59
drag, startPoint x: 461, startPoint y: 143, endPoint x: 442, endPoint y: 130, distance: 22.6
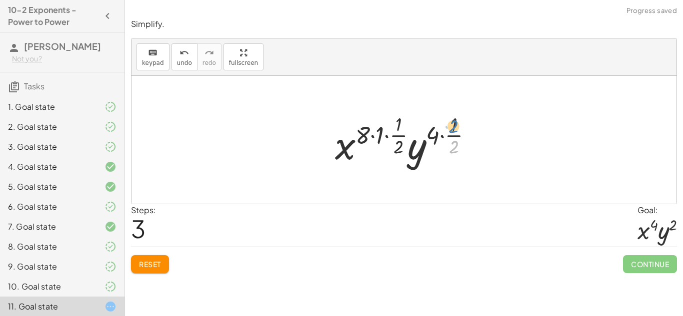
drag, startPoint x: 451, startPoint y: 148, endPoint x: 450, endPoint y: 127, distance: 21.0
click at [450, 127] on div at bounding box center [407, 139] width 155 height 59
drag, startPoint x: 453, startPoint y: 126, endPoint x: 454, endPoint y: 146, distance: 20.5
drag, startPoint x: 451, startPoint y: 124, endPoint x: 427, endPoint y: 133, distance: 26.1
click at [427, 133] on div at bounding box center [407, 139] width 155 height 59
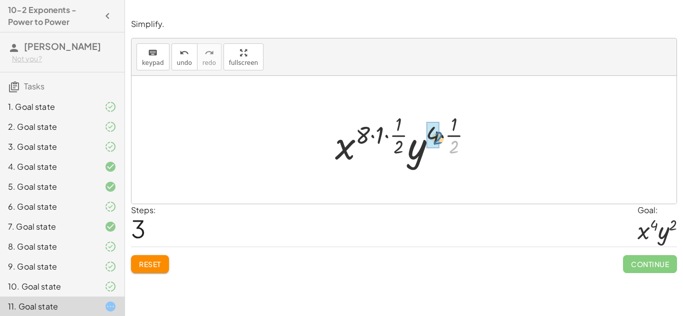
drag, startPoint x: 449, startPoint y: 142, endPoint x: 432, endPoint y: 133, distance: 19.5
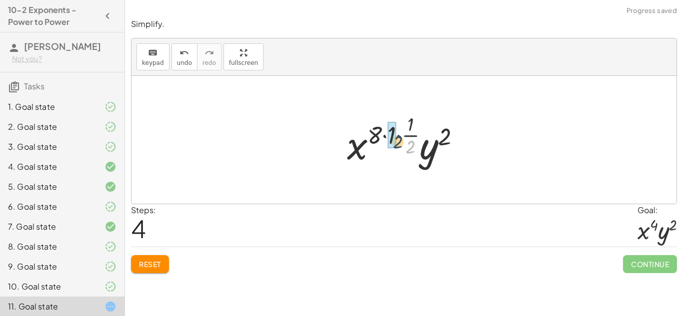
drag, startPoint x: 411, startPoint y: 143, endPoint x: 395, endPoint y: 136, distance: 17.7
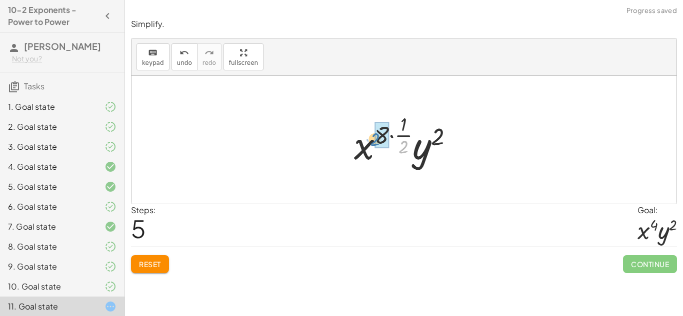
drag, startPoint x: 402, startPoint y: 143, endPoint x: 372, endPoint y: 135, distance: 31.5
click at [372, 135] on div at bounding box center [408, 139] width 118 height 59
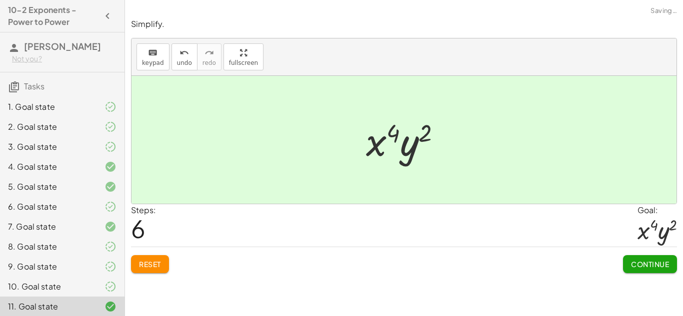
click at [651, 263] on span "Continue" at bounding box center [650, 264] width 38 height 9
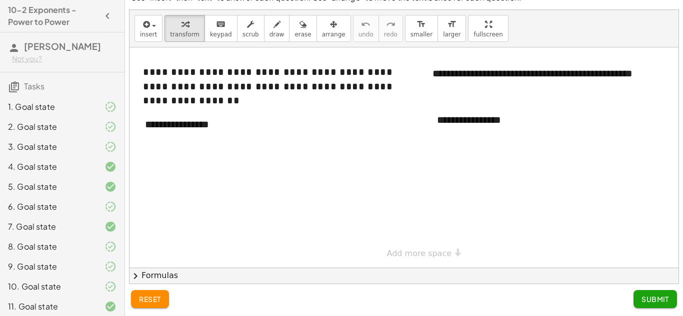
scroll to position [24, 0]
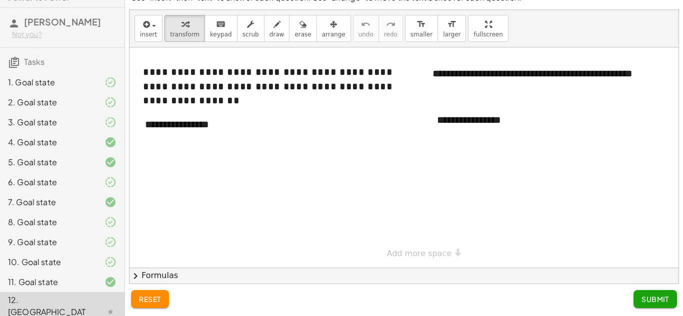
click at [208, 199] on div at bounding box center [415, 157] width 573 height 220
click at [182, 132] on div "**********" at bounding box center [210, 124] width 150 height 34
drag, startPoint x: 235, startPoint y: 118, endPoint x: 244, endPoint y: 147, distance: 30.3
click at [244, 147] on div "**********" at bounding box center [415, 157] width 573 height 220
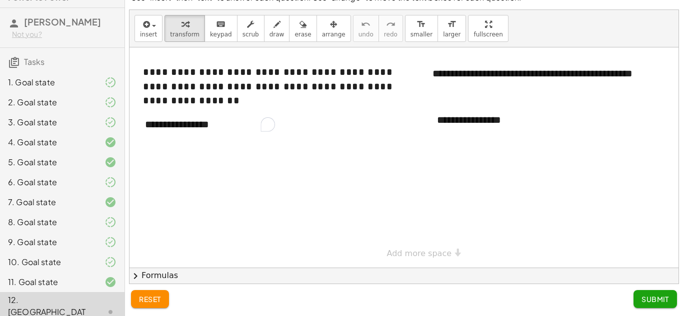
click at [244, 148] on div at bounding box center [415, 157] width 573 height 220
click at [205, 122] on div "**********" at bounding box center [210, 124] width 150 height 34
drag, startPoint x: 232, startPoint y: 127, endPoint x: 256, endPoint y: 173, distance: 52.1
click at [256, 173] on div "**********" at bounding box center [415, 157] width 573 height 220
click at [256, 173] on div at bounding box center [415, 157] width 573 height 220
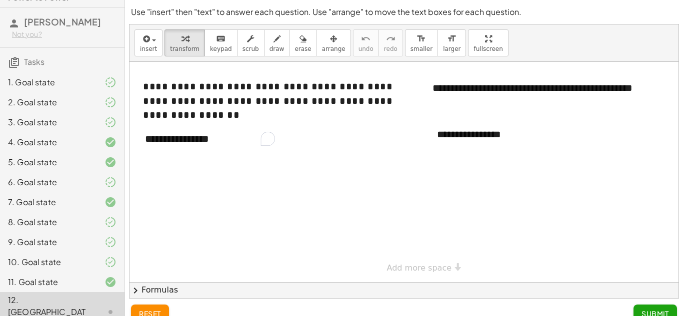
scroll to position [14, 0]
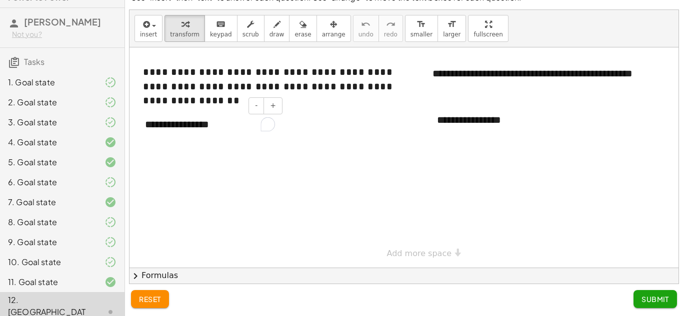
click at [205, 133] on div "**********" at bounding box center [210, 124] width 150 height 34
drag, startPoint x: 231, startPoint y: 134, endPoint x: 124, endPoint y: 154, distance: 108.7
click at [124, 154] on main "10-2 Exponents - Power to Power [PERSON_NAME] Not you? Tasks 1. Goal state 2. G…" at bounding box center [341, 151] width 683 height 331
click at [240, 155] on div at bounding box center [415, 157] width 573 height 220
click at [208, 128] on div "**********" at bounding box center [210, 124] width 150 height 34
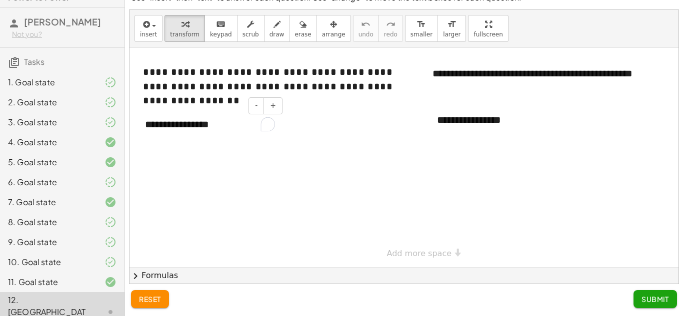
click at [208, 128] on div "**********" at bounding box center [210, 124] width 150 height 34
click at [227, 128] on div "**********" at bounding box center [210, 124] width 150 height 34
drag, startPoint x: 250, startPoint y: 119, endPoint x: 95, endPoint y: 119, distance: 155.4
click at [95, 119] on main "10-2 Exponents - Power to Power [PERSON_NAME] Not you? Tasks 1. Goal state 2. G…" at bounding box center [341, 151] width 683 height 331
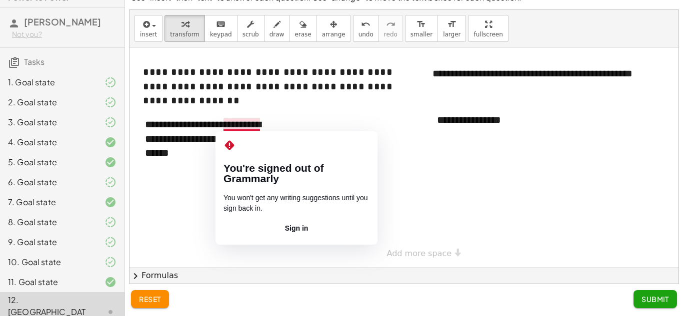
click at [415, 115] on div at bounding box center [415, 157] width 573 height 220
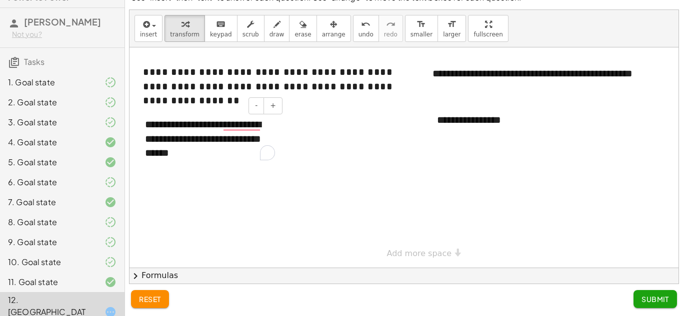
click at [243, 139] on div "**********" at bounding box center [210, 138] width 150 height 63
click at [459, 139] on div at bounding box center [415, 157] width 573 height 220
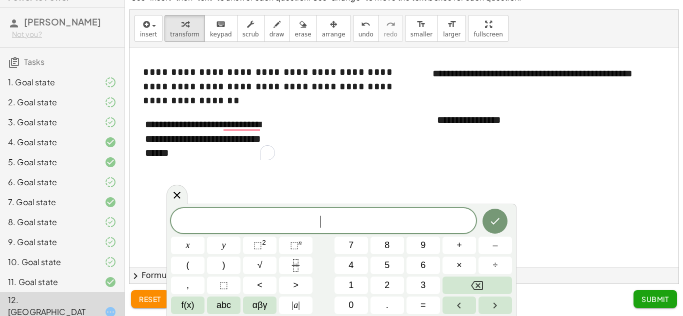
click at [459, 139] on div at bounding box center [415, 157] width 573 height 220
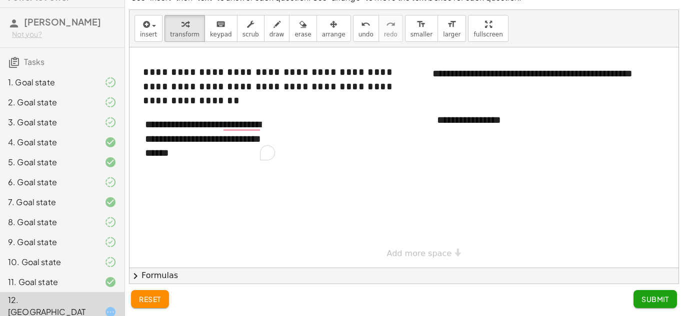
click at [459, 139] on div at bounding box center [415, 157] width 573 height 220
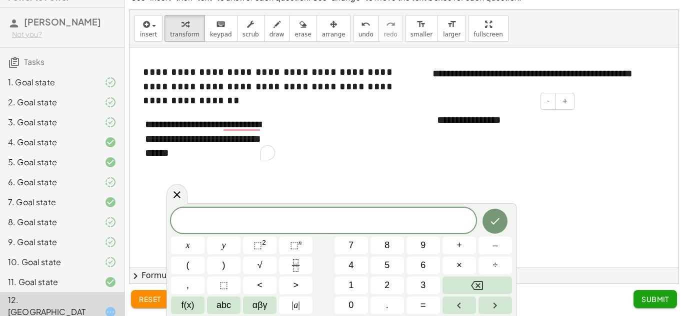
click at [502, 118] on div "**********" at bounding box center [502, 120] width 150 height 34
drag, startPoint x: 525, startPoint y: 121, endPoint x: 380, endPoint y: 116, distance: 145.5
click at [380, 116] on div "**********" at bounding box center [415, 157] width 573 height 220
click at [444, 114] on div "**********" at bounding box center [502, 120] width 150 height 34
drag, startPoint x: 468, startPoint y: 140, endPoint x: 435, endPoint y: 118, distance: 40.1
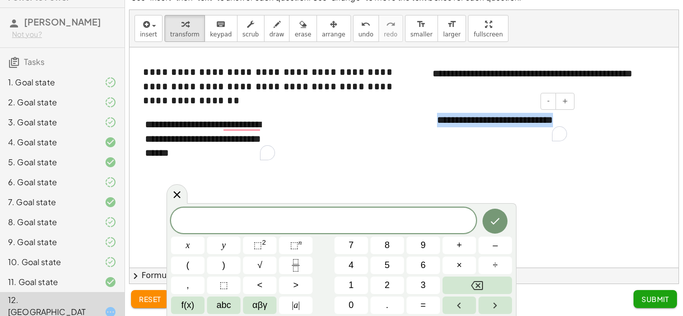
click at [435, 118] on div "**********" at bounding box center [502, 127] width 150 height 48
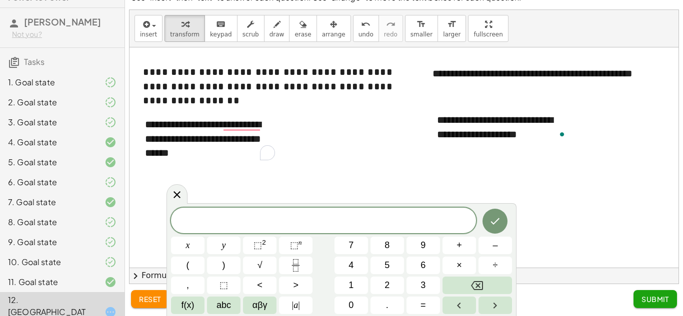
click at [655, 295] on span "Submit" at bounding box center [654, 299] width 27 height 9
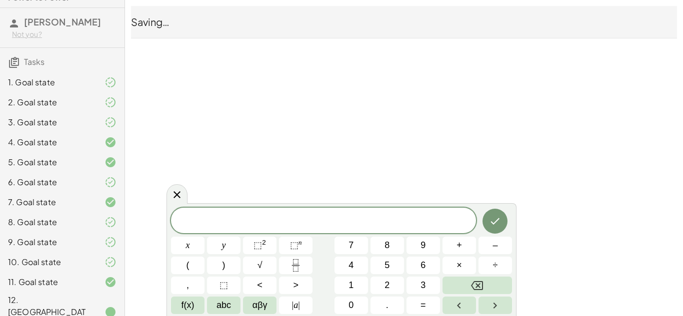
scroll to position [0, 0]
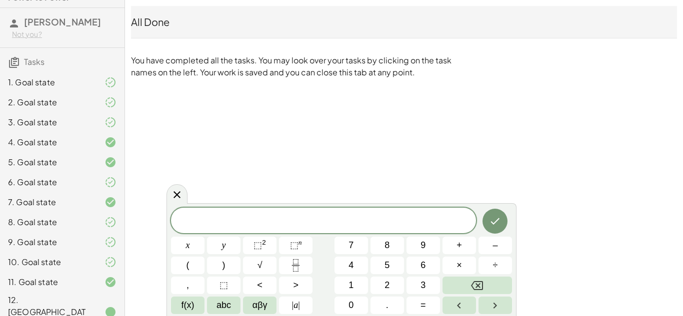
click at [176, 204] on div "x y ⬚ 2 ⬚ n 7 8 9 + – ( ) √ 4 5 6 × ÷ , ⬚ < > 1 2 3 f(x) abc αβγ | a | 0 . =" at bounding box center [341, 259] width 350 height 113
click at [180, 206] on div "x y ⬚ 2 ⬚ n 7 8 9 + – ( ) √ 4 5 6 × ÷ , ⬚ < > 1 2 3 f(x) abc αβγ | a | 0 . =" at bounding box center [341, 259] width 350 height 113
click at [172, 196] on icon at bounding box center [177, 195] width 12 height 12
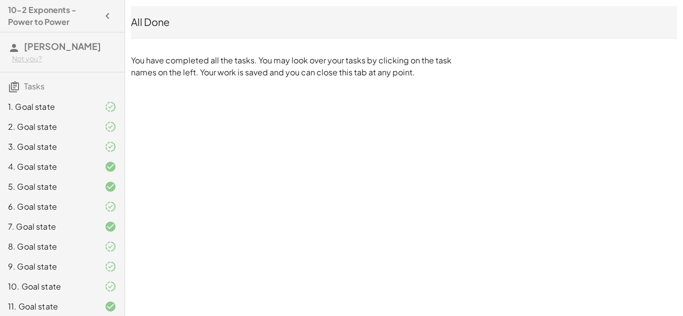
scroll to position [24, 0]
